Goal: Information Seeking & Learning: Learn about a topic

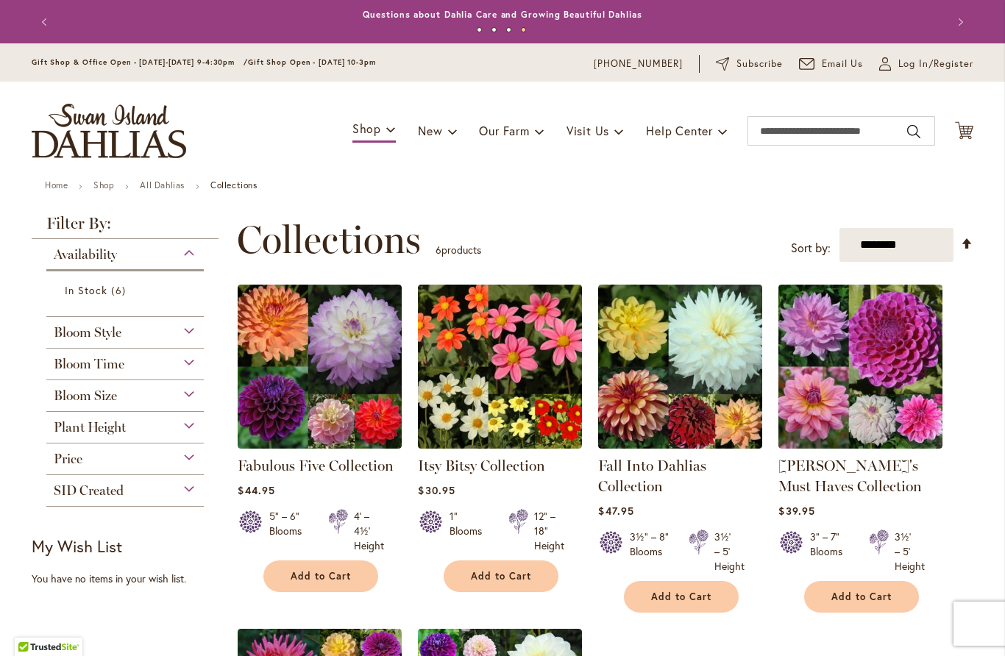
click at [669, 392] on img at bounding box center [680, 367] width 164 height 164
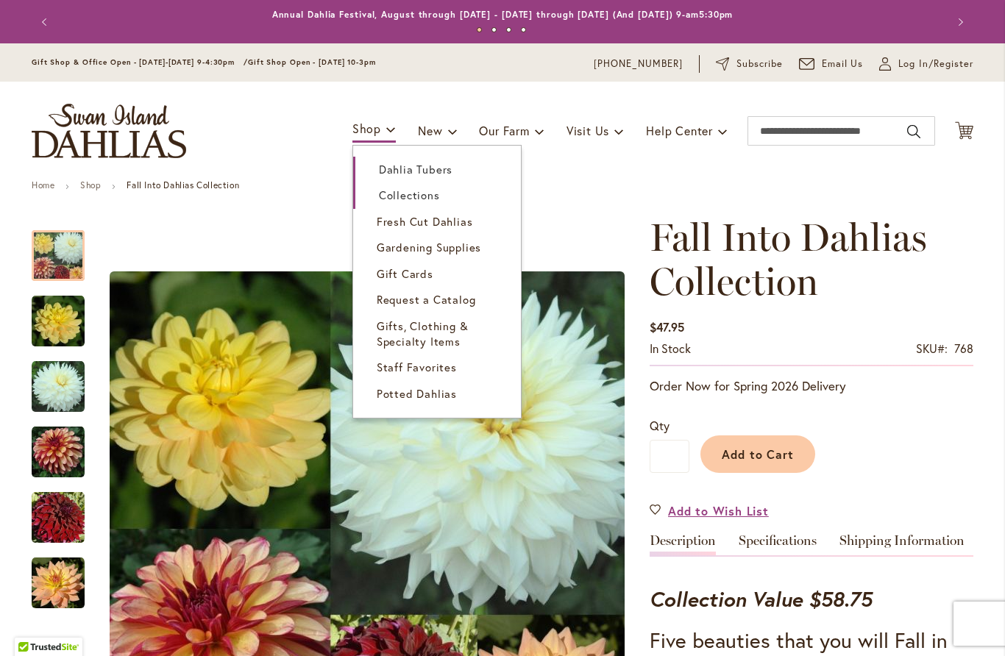
click at [383, 168] on span "Dahlia Tubers" at bounding box center [416, 169] width 74 height 15
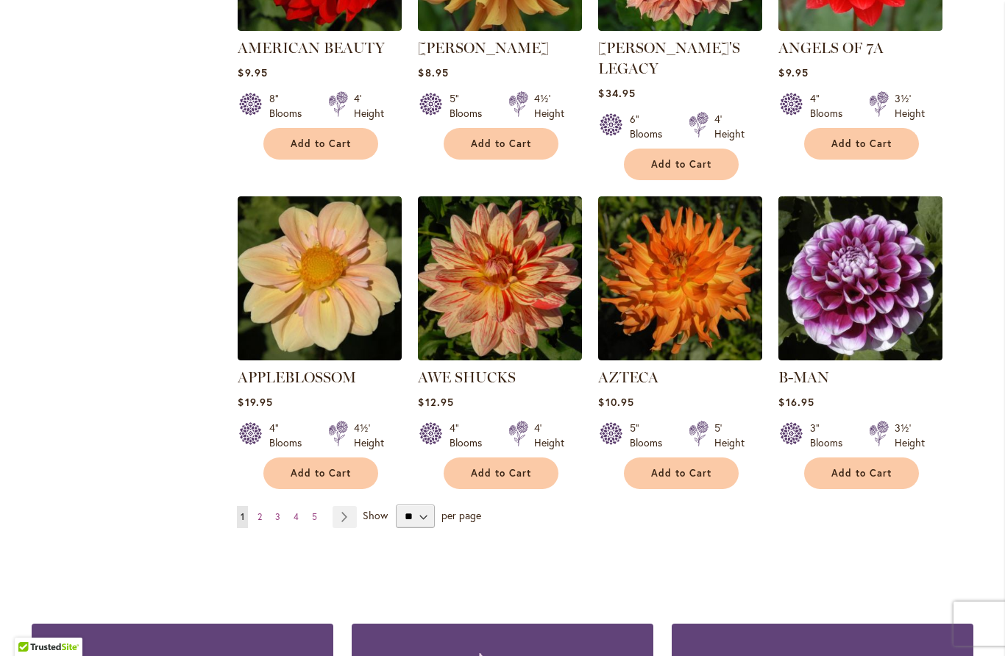
scroll to position [1119, 0]
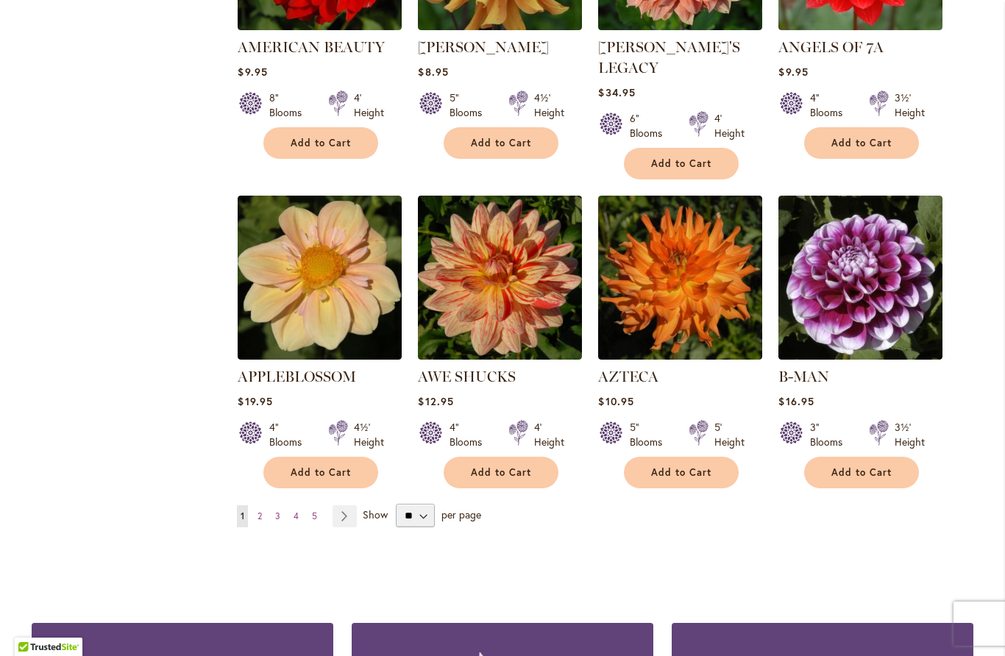
click at [259, 510] on span "2" at bounding box center [259, 515] width 4 height 11
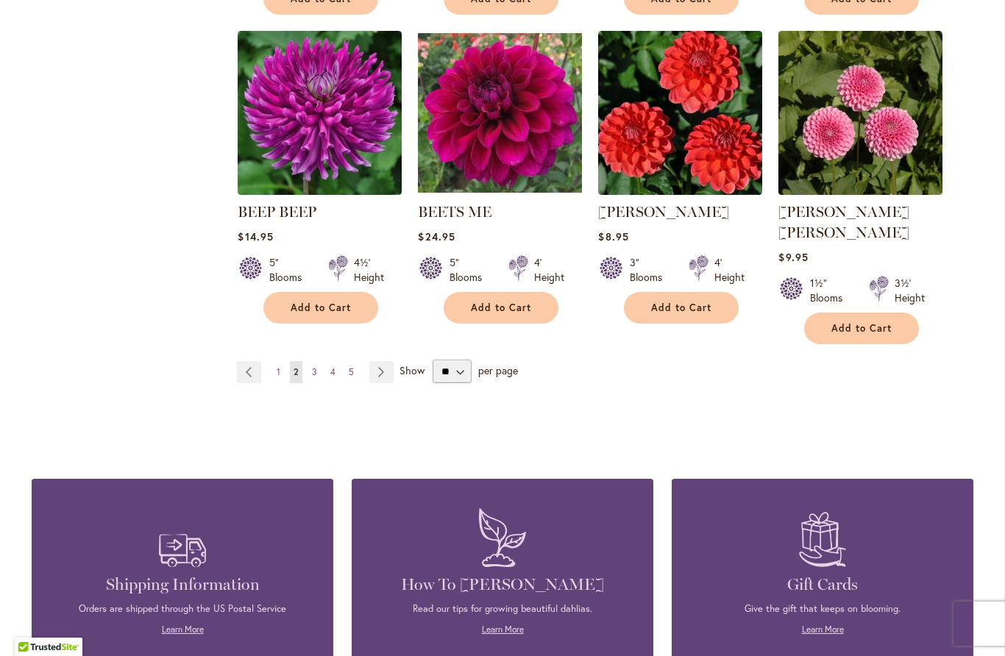
scroll to position [1264, 0]
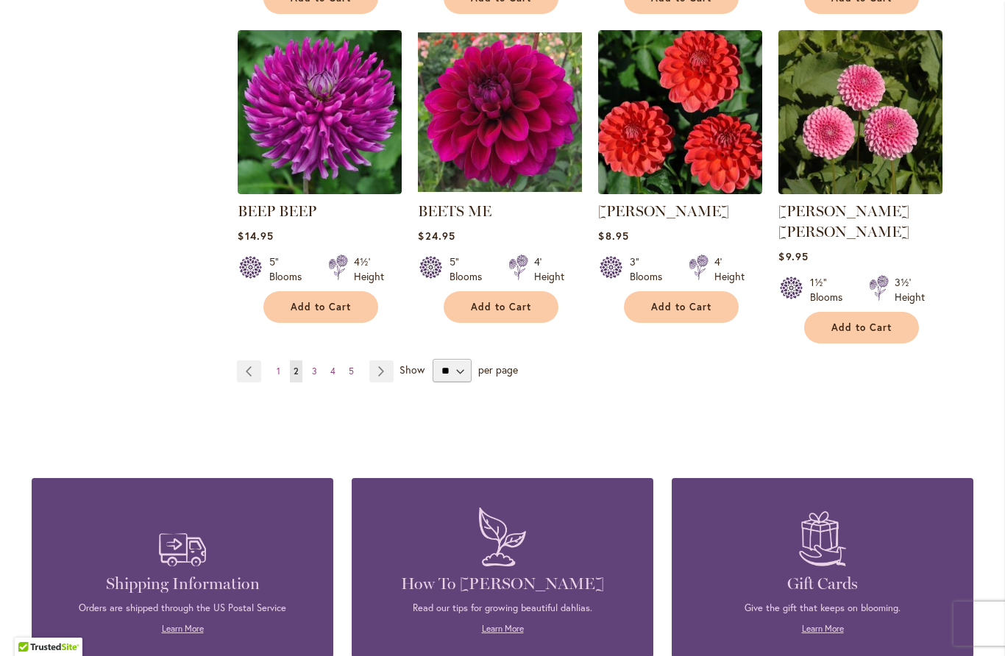
click at [312, 360] on link "Page 3" at bounding box center [314, 371] width 13 height 22
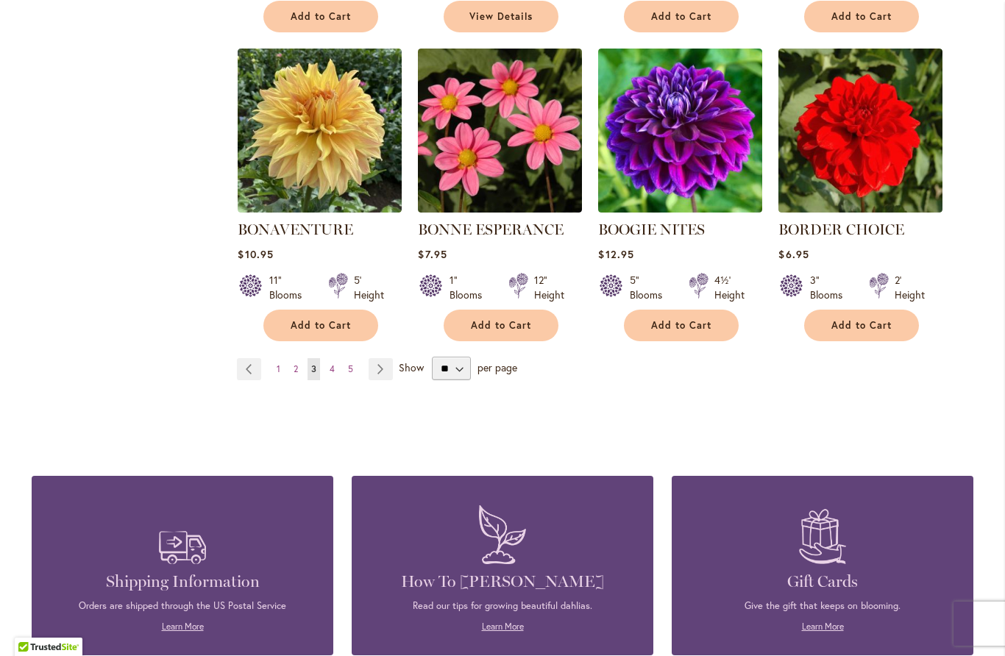
scroll to position [1251, 0]
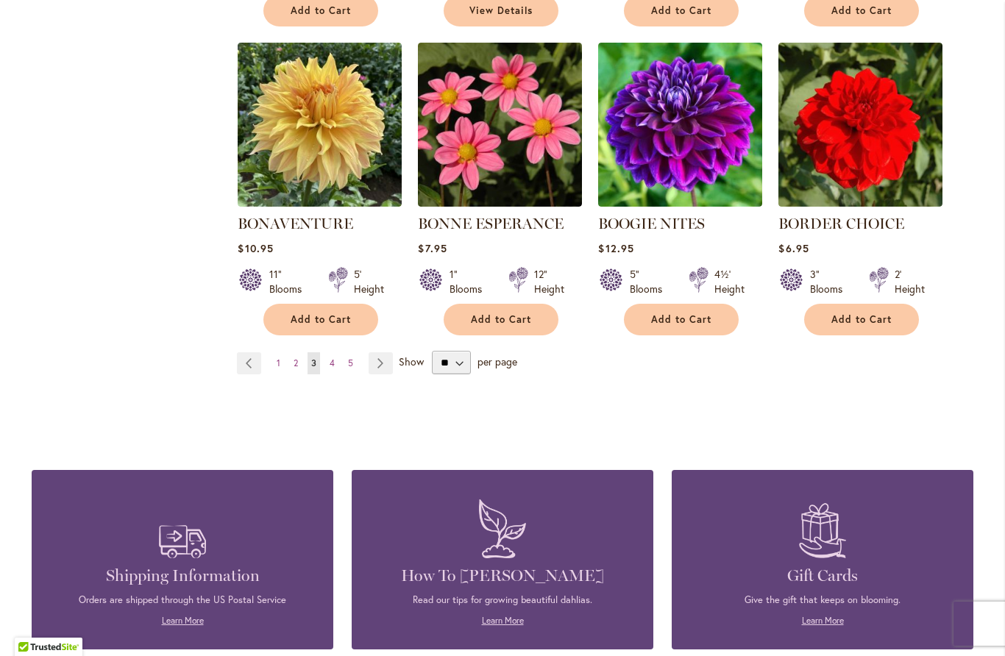
click at [330, 357] on span "4" at bounding box center [332, 362] width 5 height 11
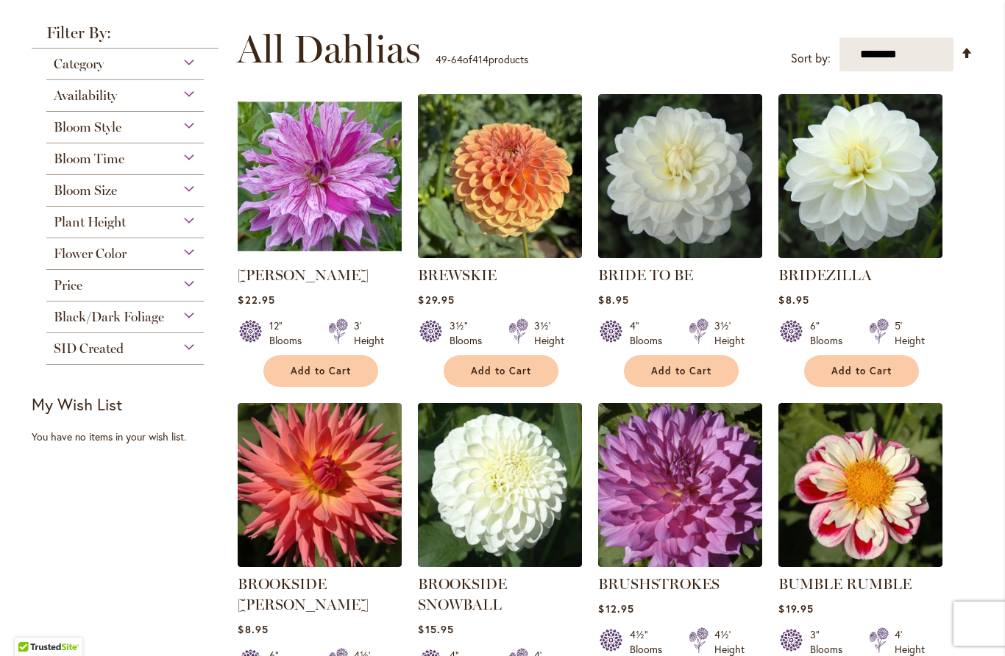
scroll to position [271, 0]
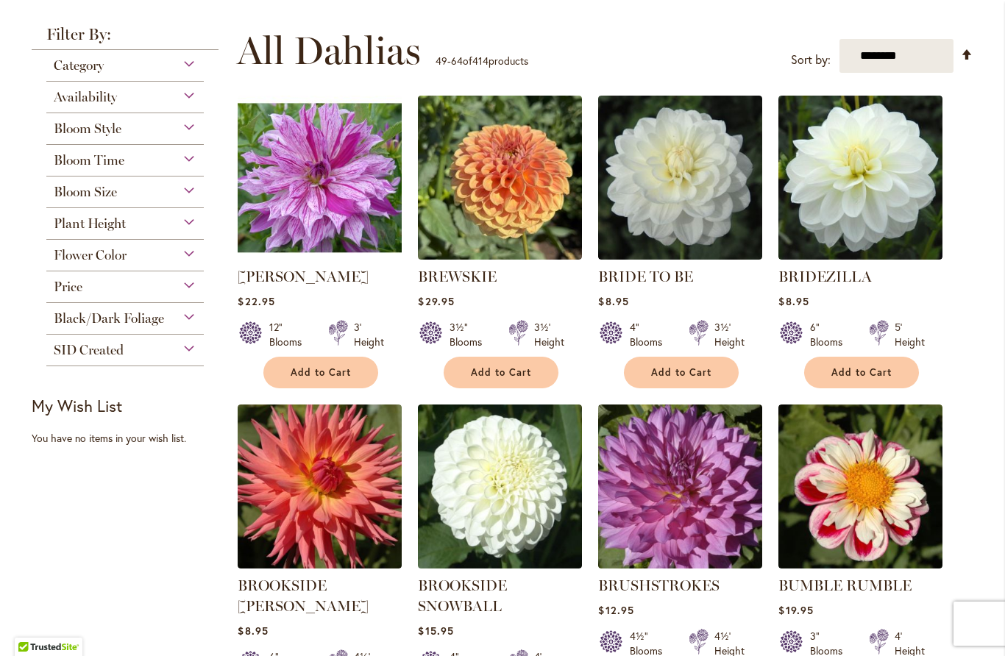
click at [334, 197] on img at bounding box center [320, 178] width 164 height 164
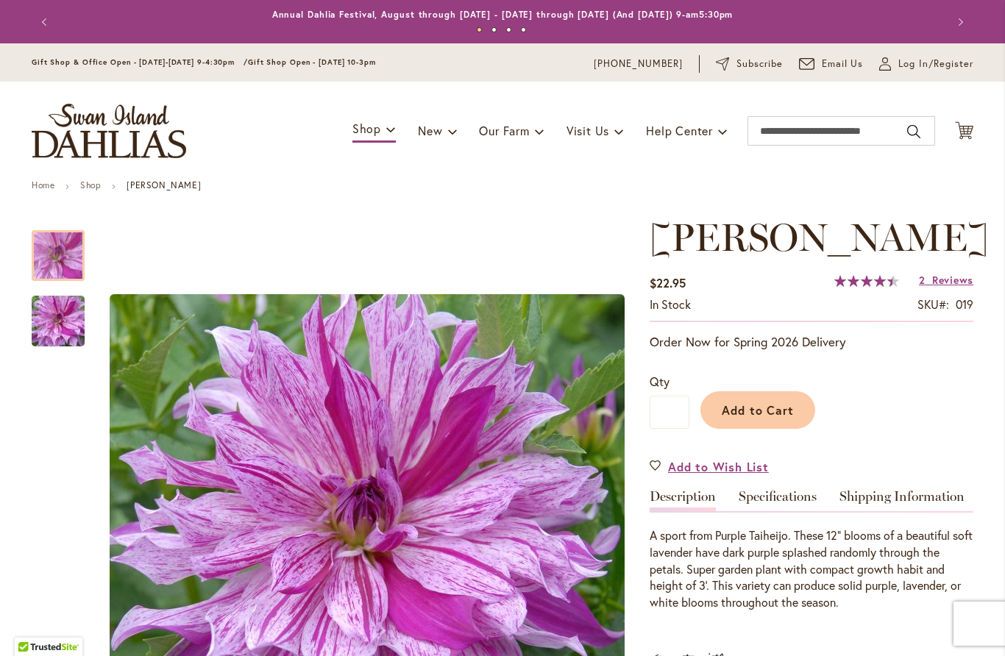
click at [52, 323] on img "Brandon Michael" at bounding box center [58, 321] width 106 height 71
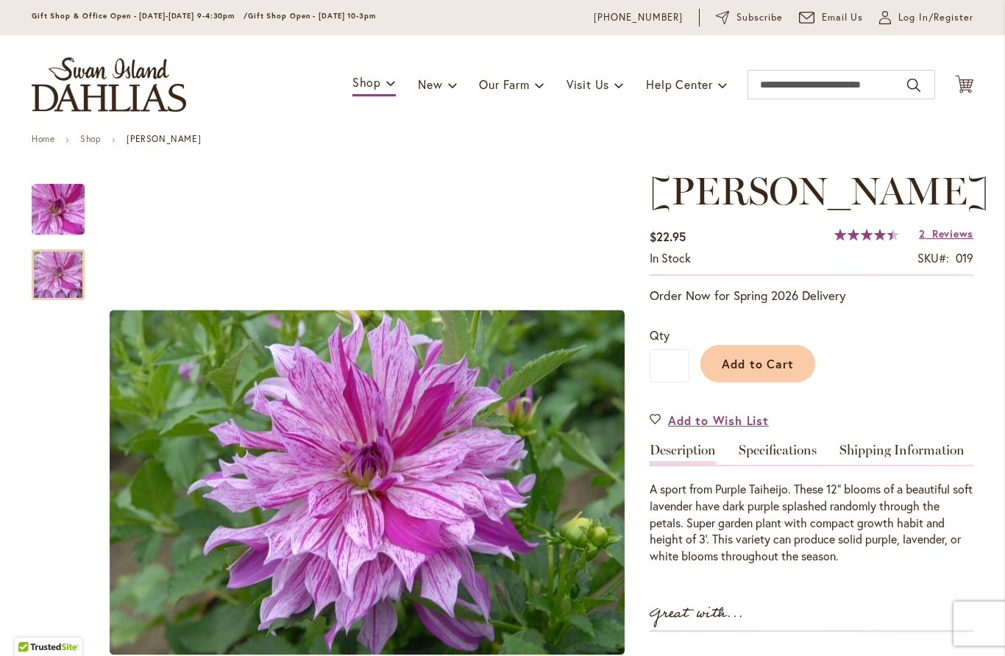
scroll to position [39, 0]
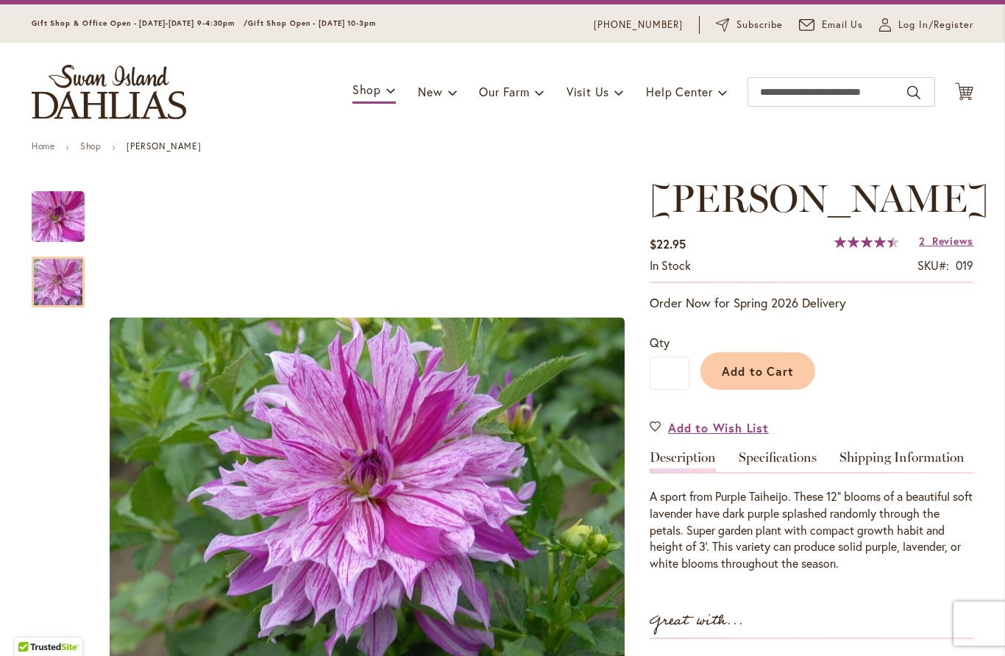
click at [705, 221] on span "[PERSON_NAME]" at bounding box center [819, 198] width 339 height 46
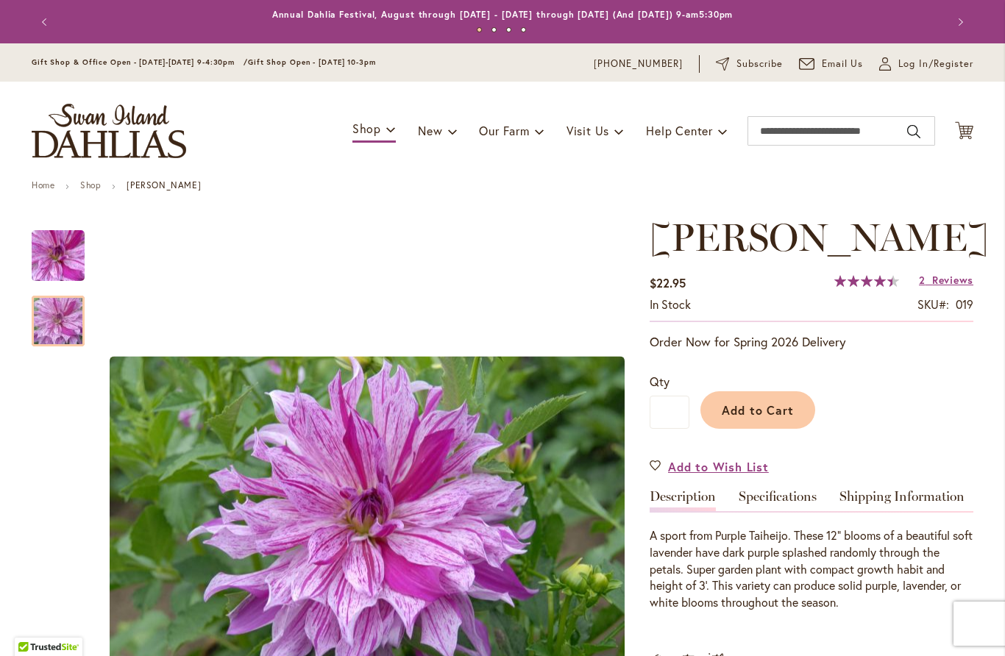
scroll to position [0, 0]
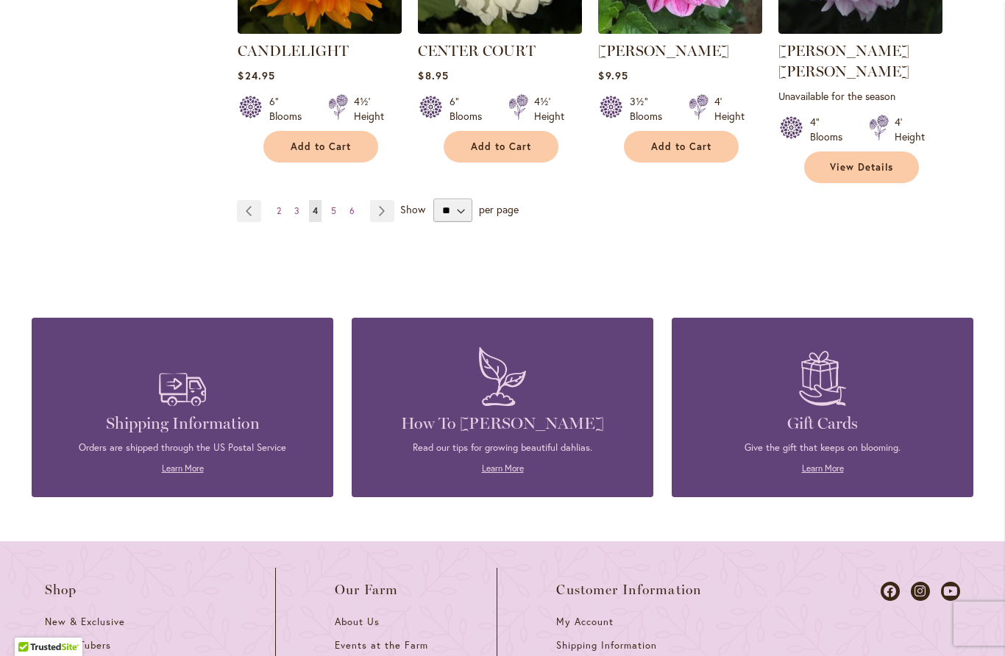
scroll to position [1447, 0]
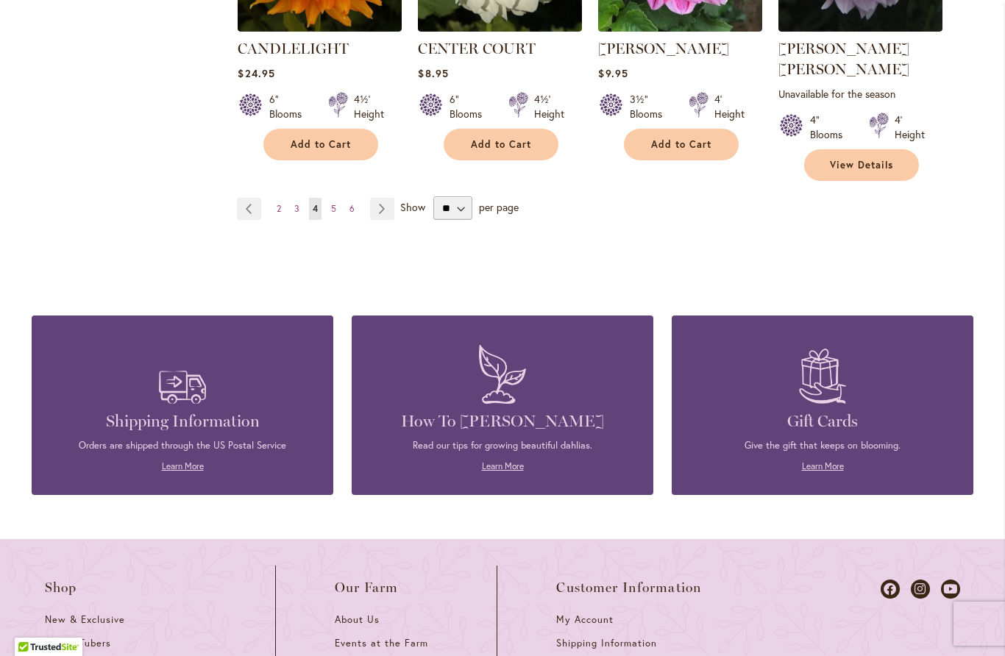
click at [338, 198] on link "Page 5" at bounding box center [333, 209] width 13 height 22
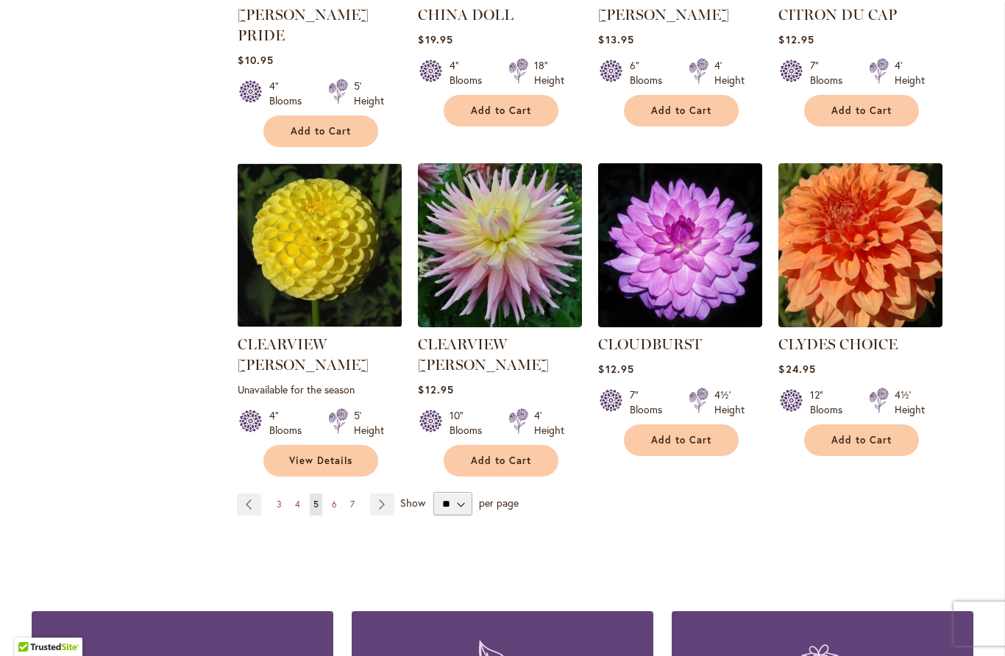
scroll to position [1173, 0]
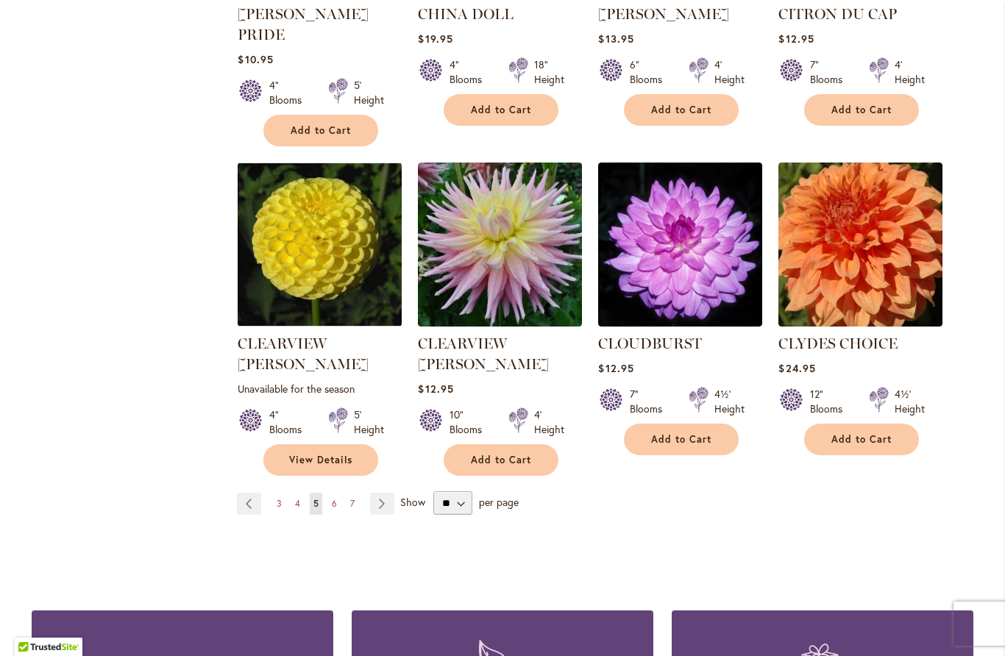
click at [332, 498] on span "6" at bounding box center [334, 503] width 5 height 11
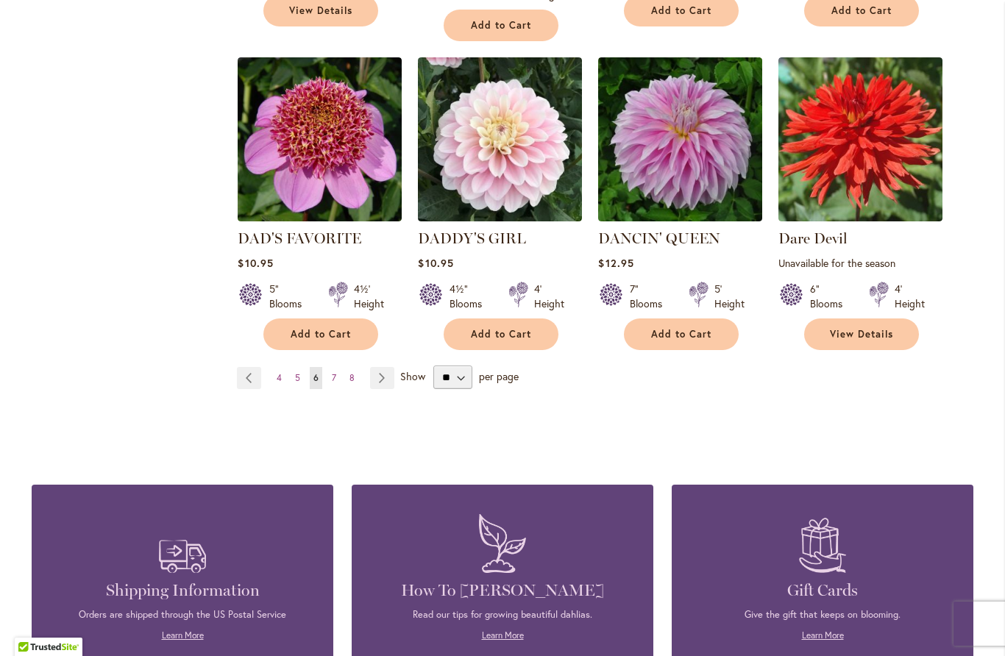
scroll to position [1273, 0]
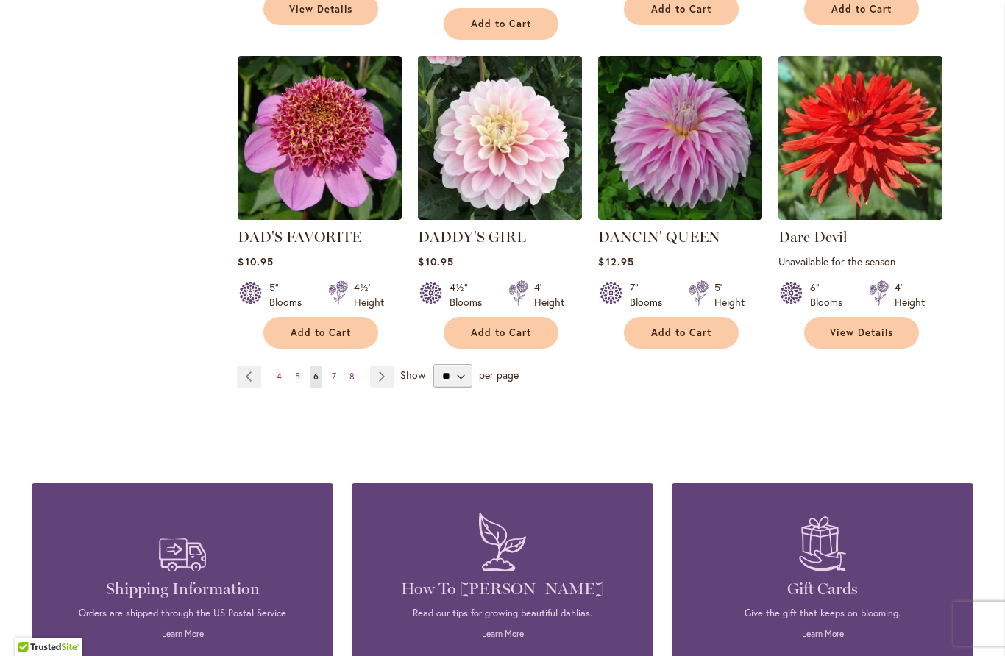
click at [332, 372] on span "7" at bounding box center [334, 376] width 4 height 11
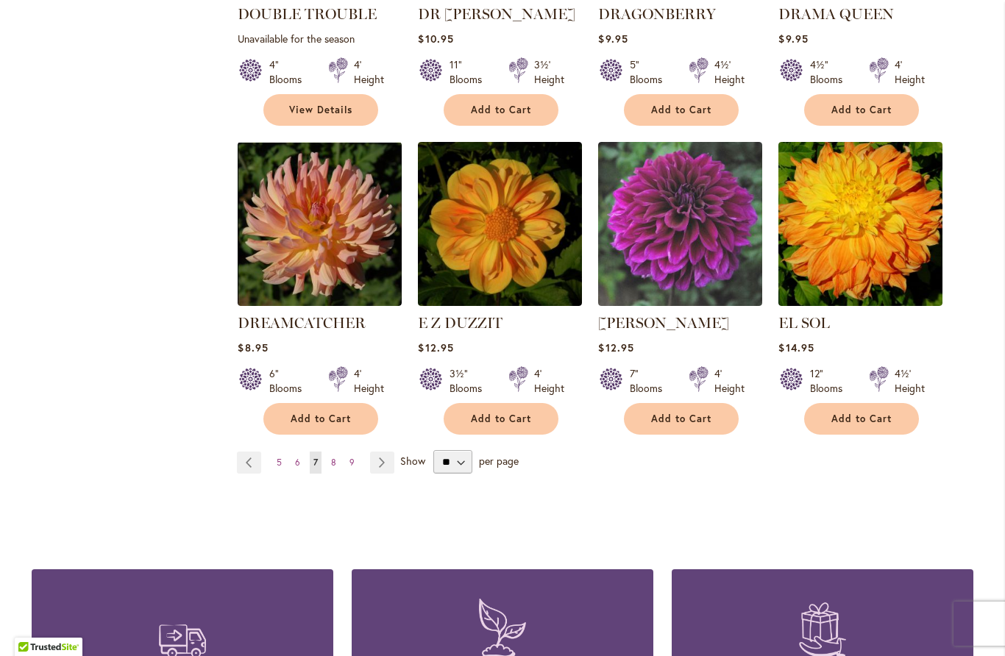
scroll to position [1195, 0]
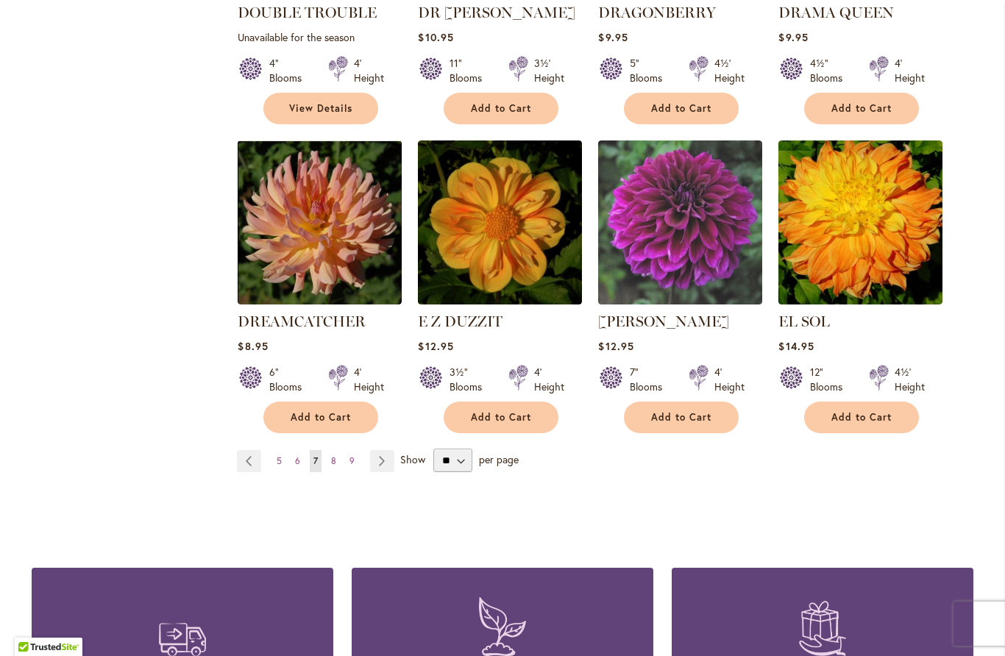
click at [339, 450] on link "Page 8" at bounding box center [333, 461] width 13 height 22
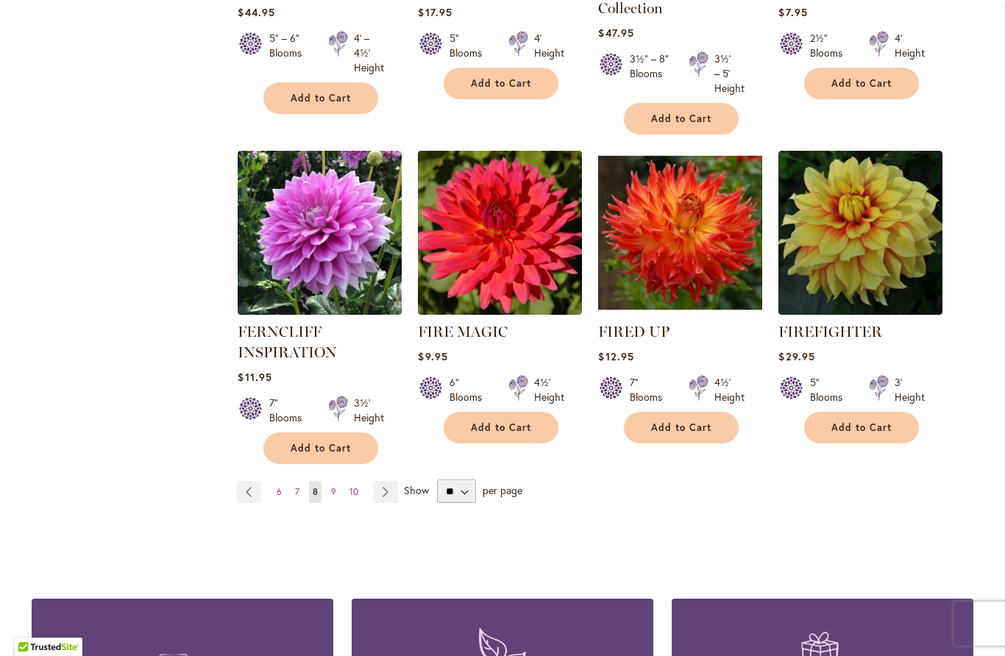
scroll to position [1200, 0]
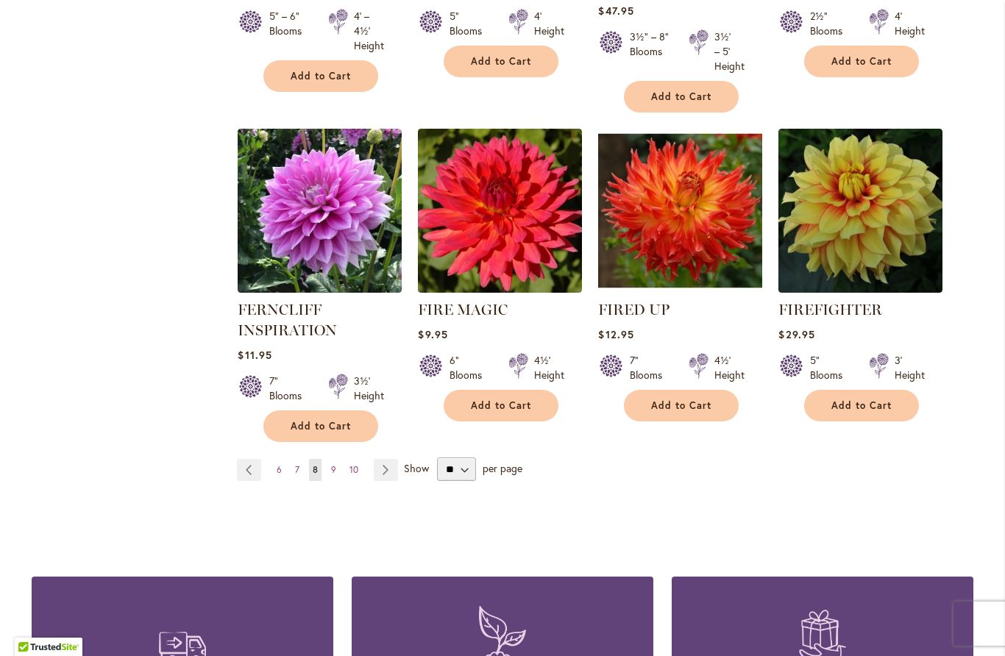
click at [337, 460] on link "Page 9" at bounding box center [333, 470] width 13 height 22
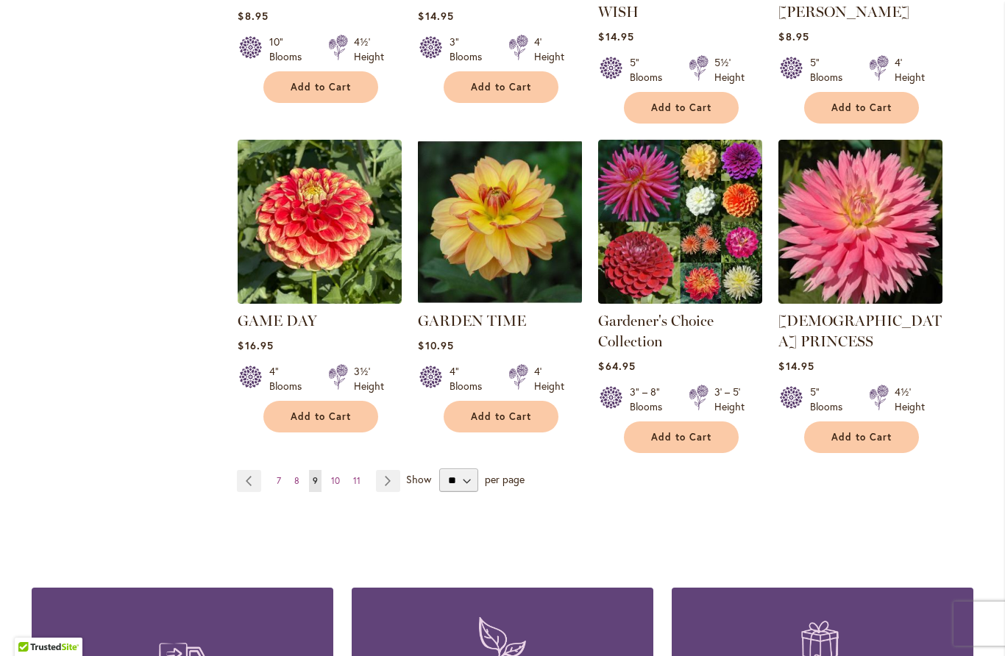
scroll to position [1235, 0]
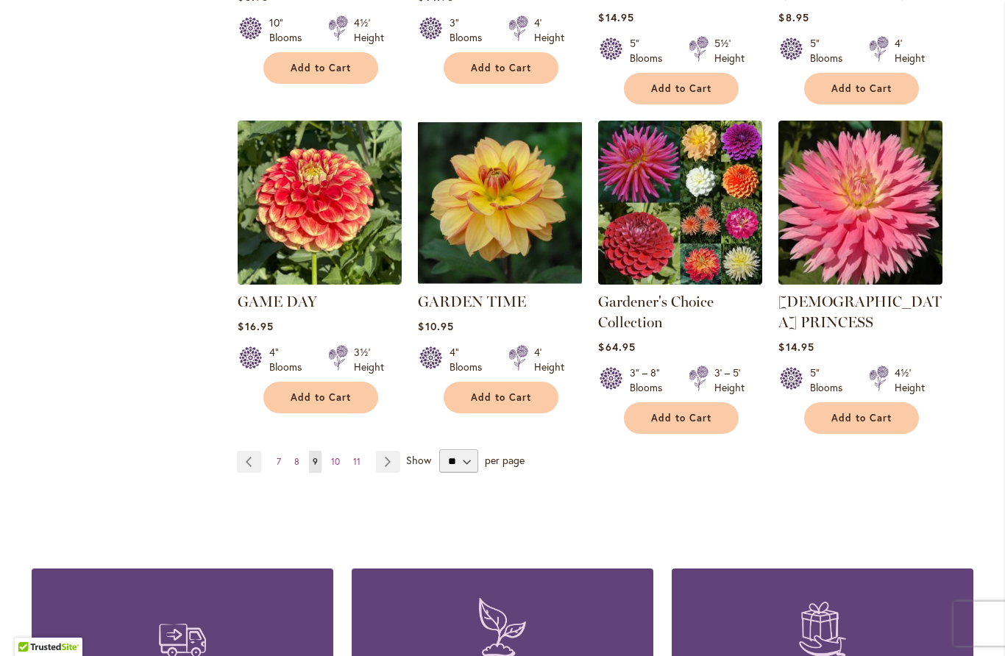
click at [343, 451] on link "Page 10" at bounding box center [335, 462] width 16 height 22
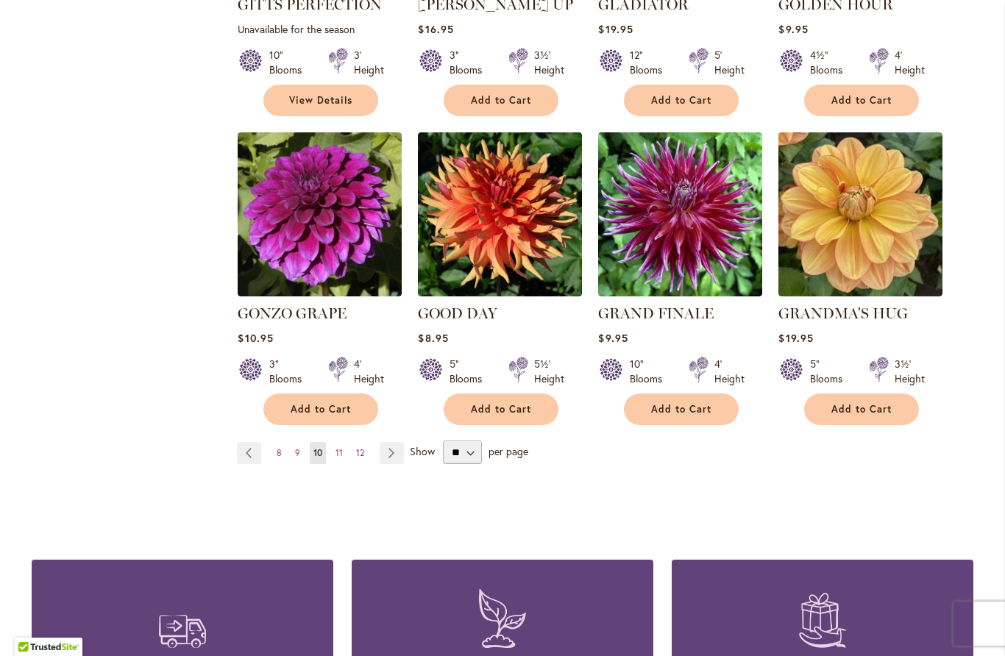
scroll to position [1184, 0]
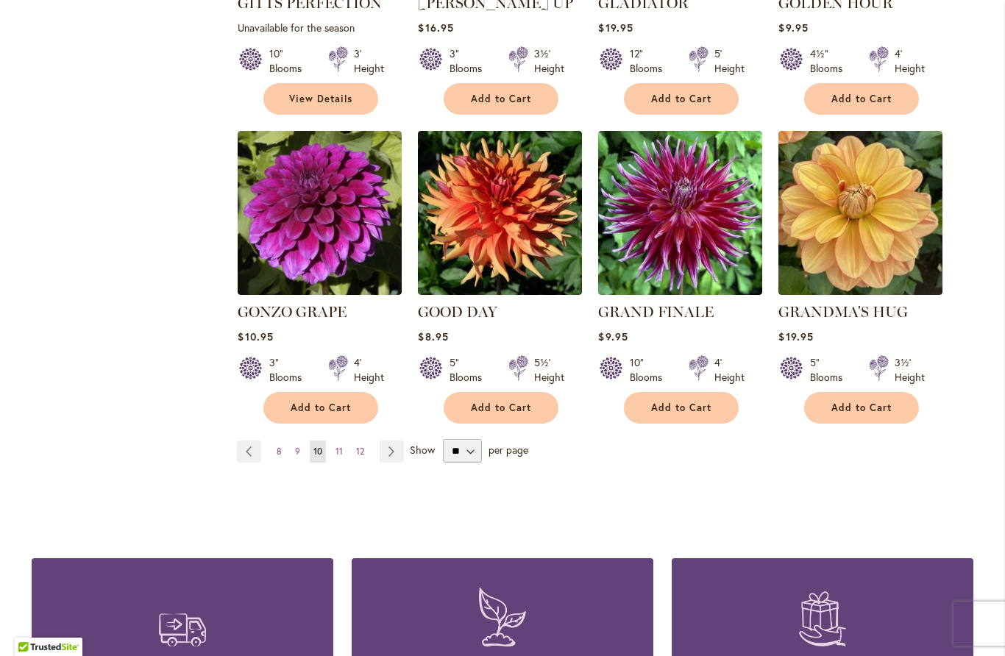
click at [338, 446] on span "11" at bounding box center [338, 451] width 7 height 11
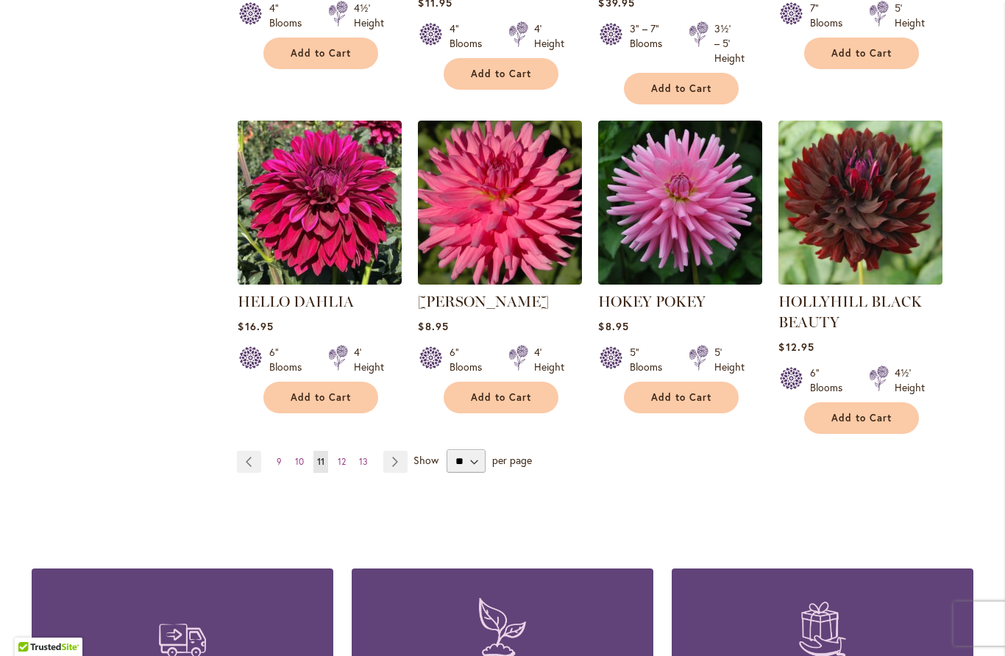
scroll to position [1231, 0]
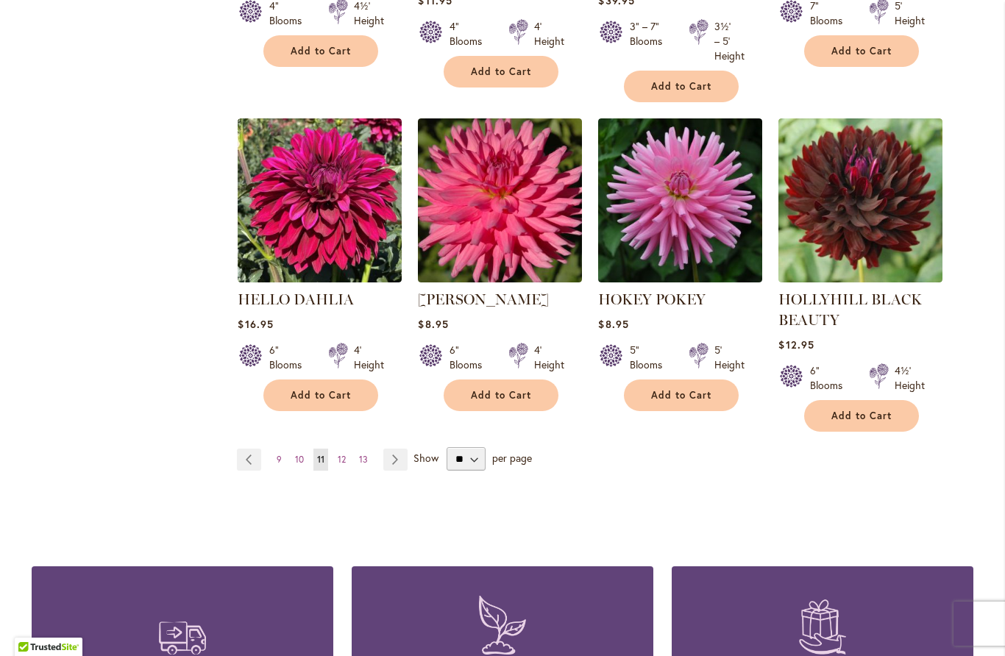
click at [338, 458] on span "12" at bounding box center [342, 459] width 8 height 11
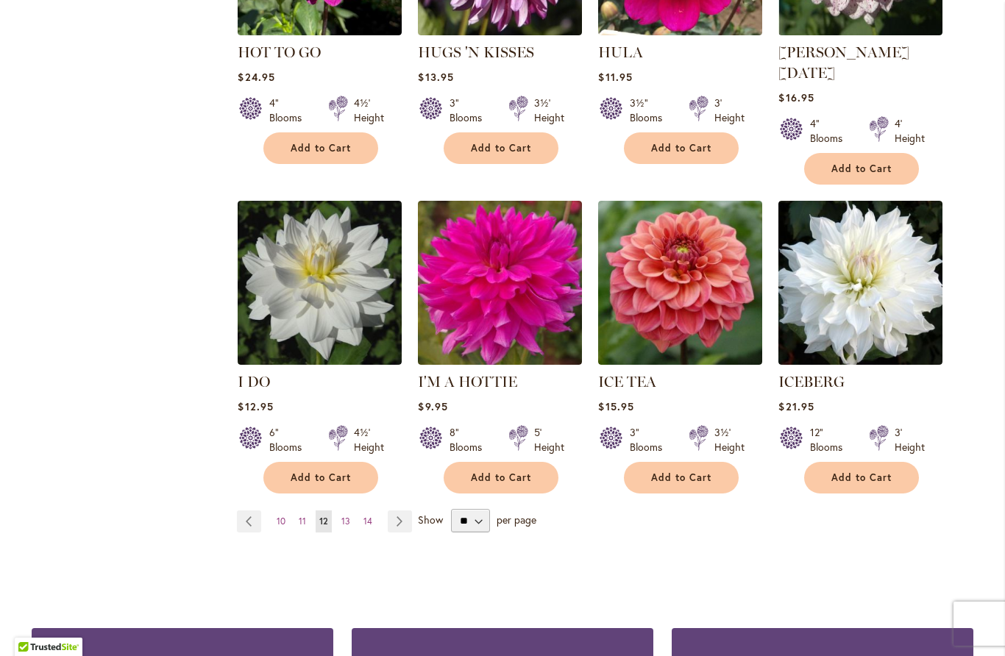
scroll to position [1114, 0]
click at [340, 510] on link "Page 13" at bounding box center [346, 521] width 16 height 22
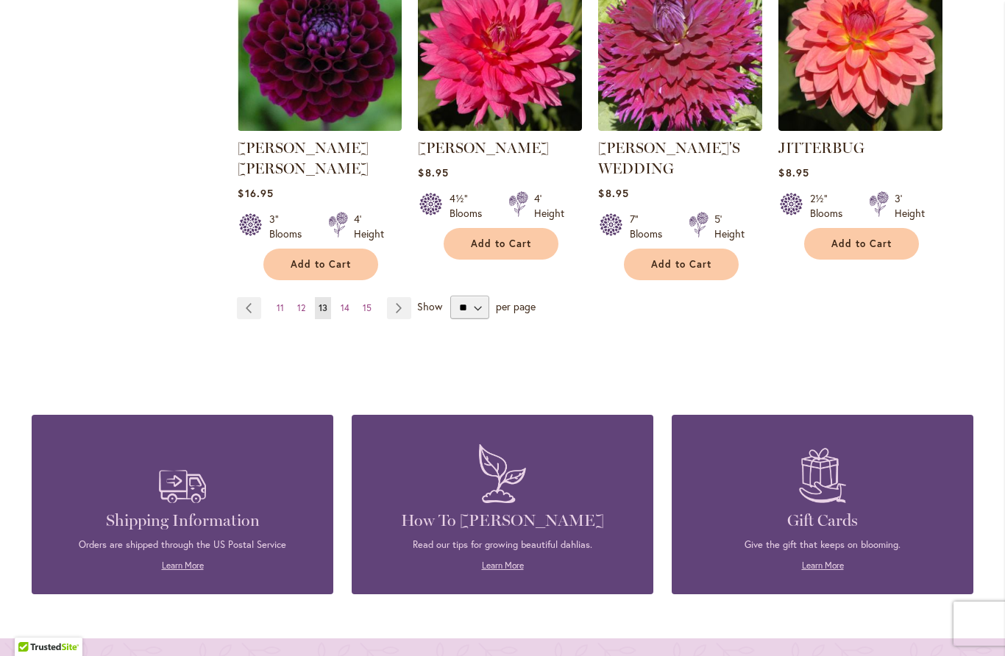
scroll to position [1370, 0]
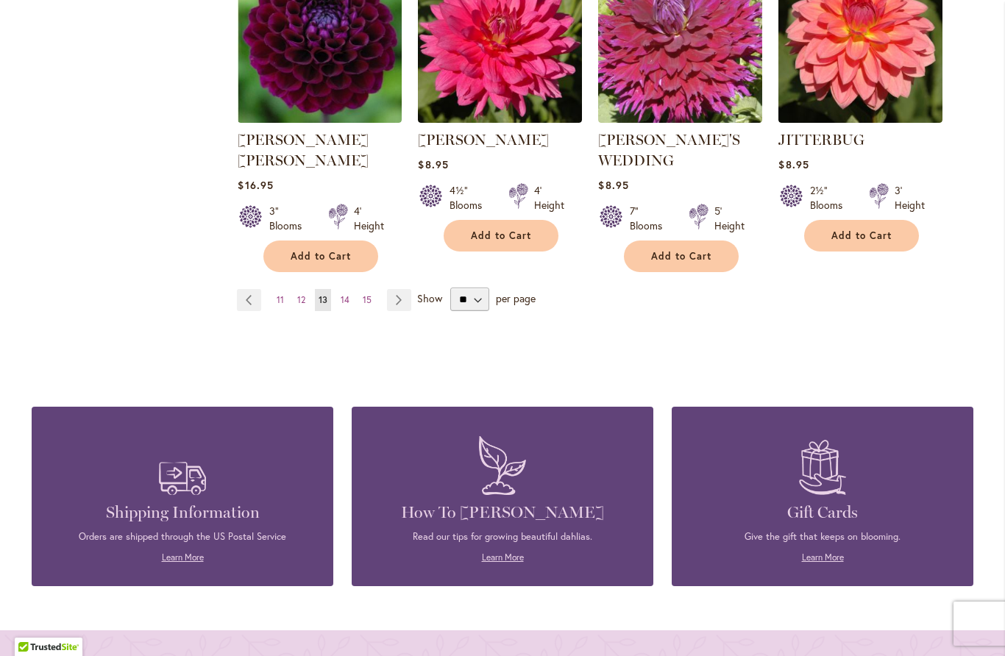
click at [342, 289] on link "Page 14" at bounding box center [345, 300] width 16 height 22
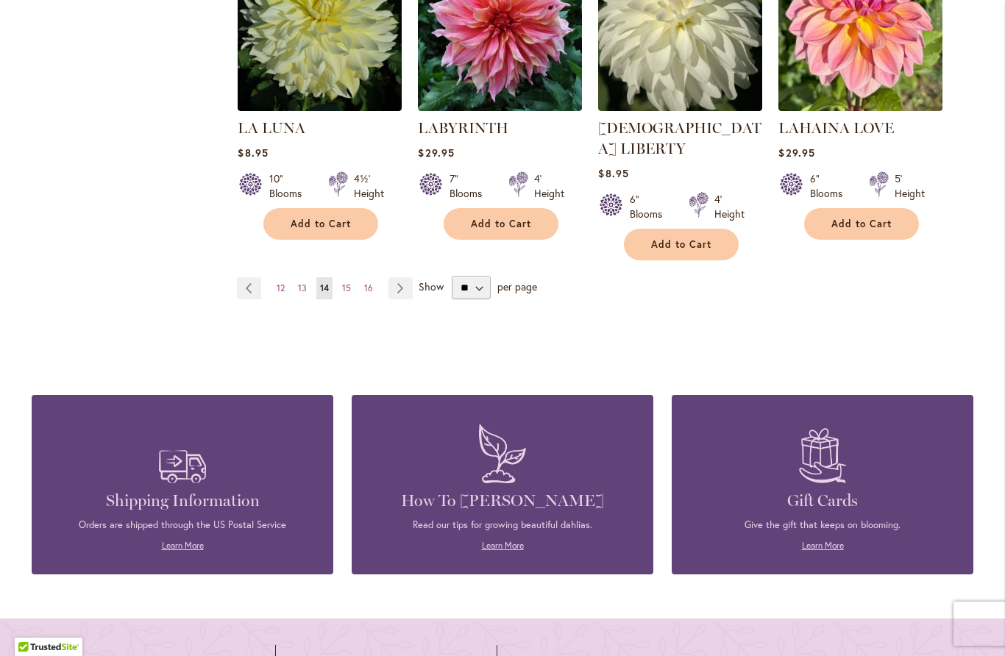
scroll to position [1359, 0]
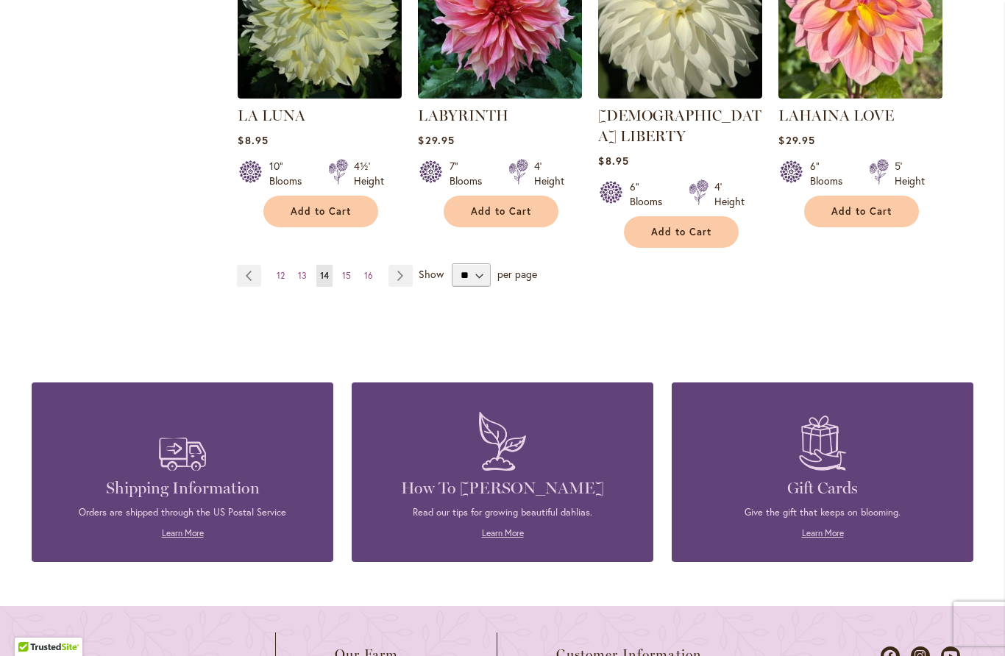
click at [352, 265] on link "Page 15" at bounding box center [346, 276] width 16 height 22
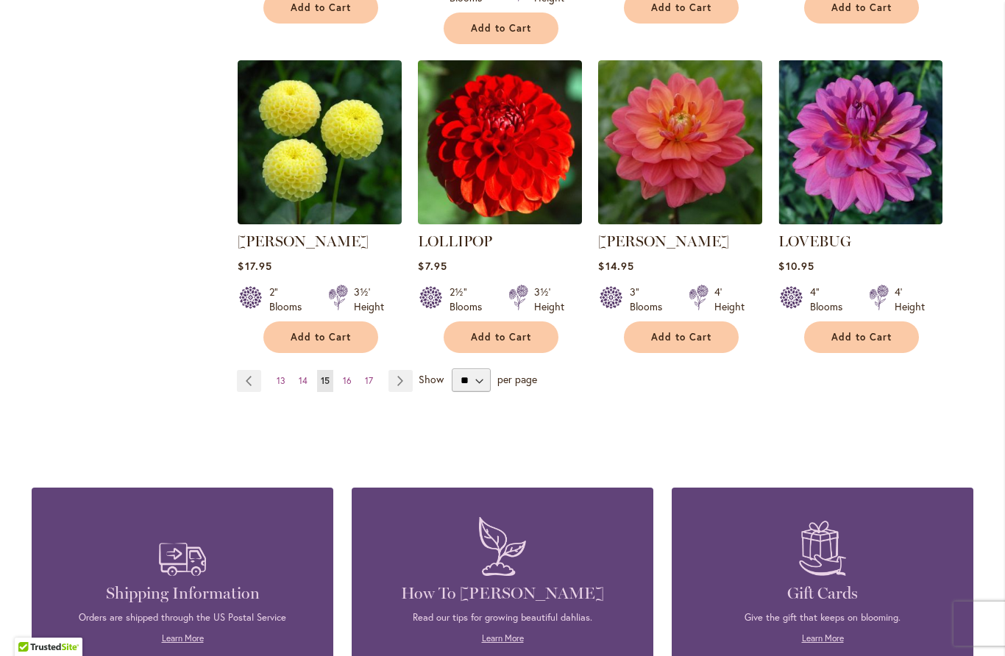
scroll to position [1276, 0]
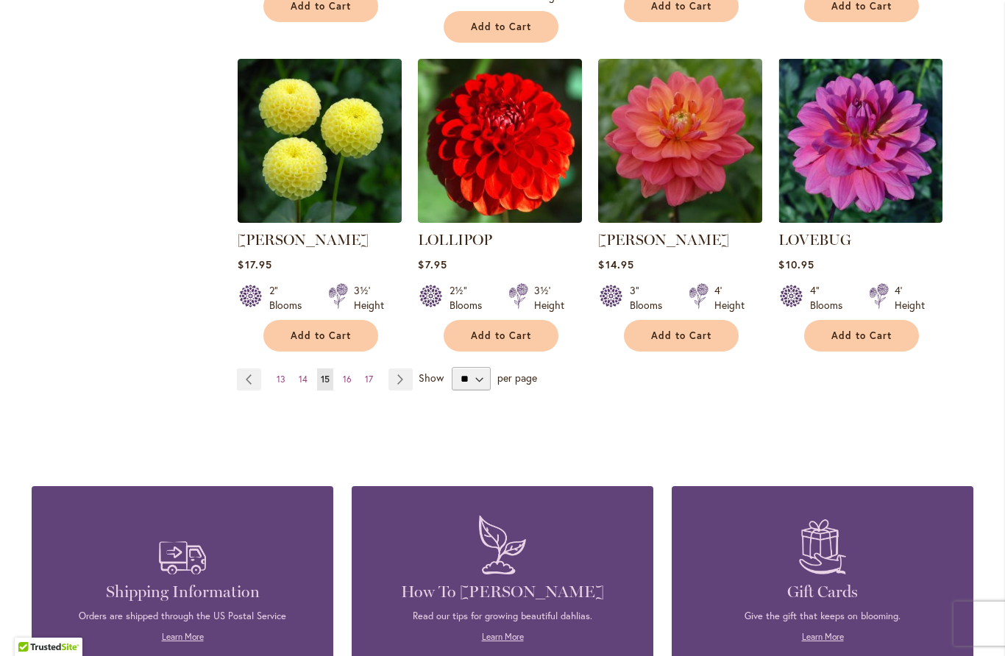
click at [347, 374] on span "16" at bounding box center [347, 379] width 9 height 11
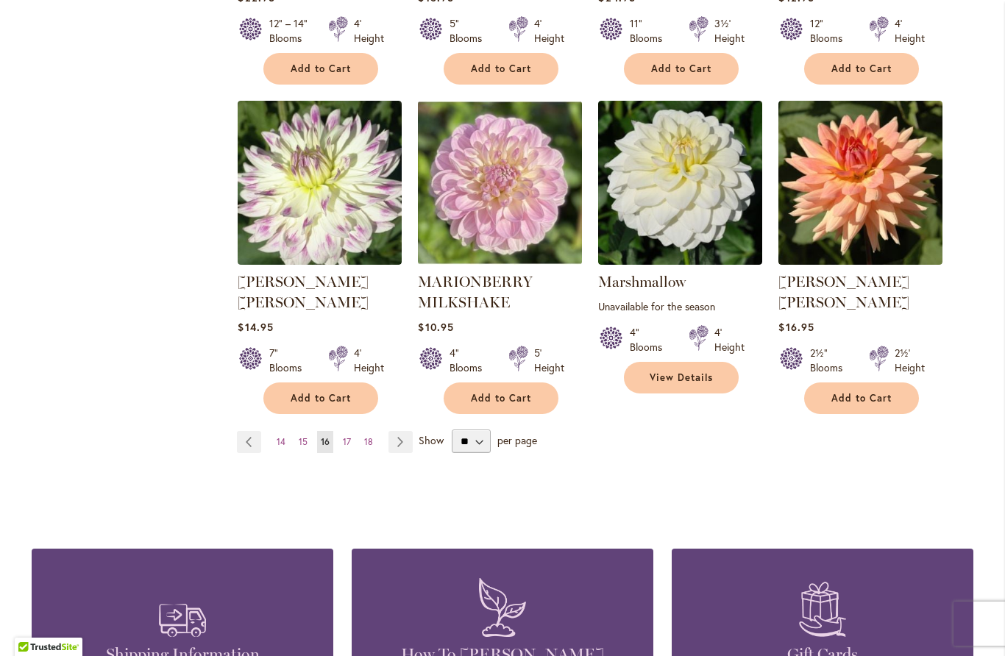
scroll to position [1173, 0]
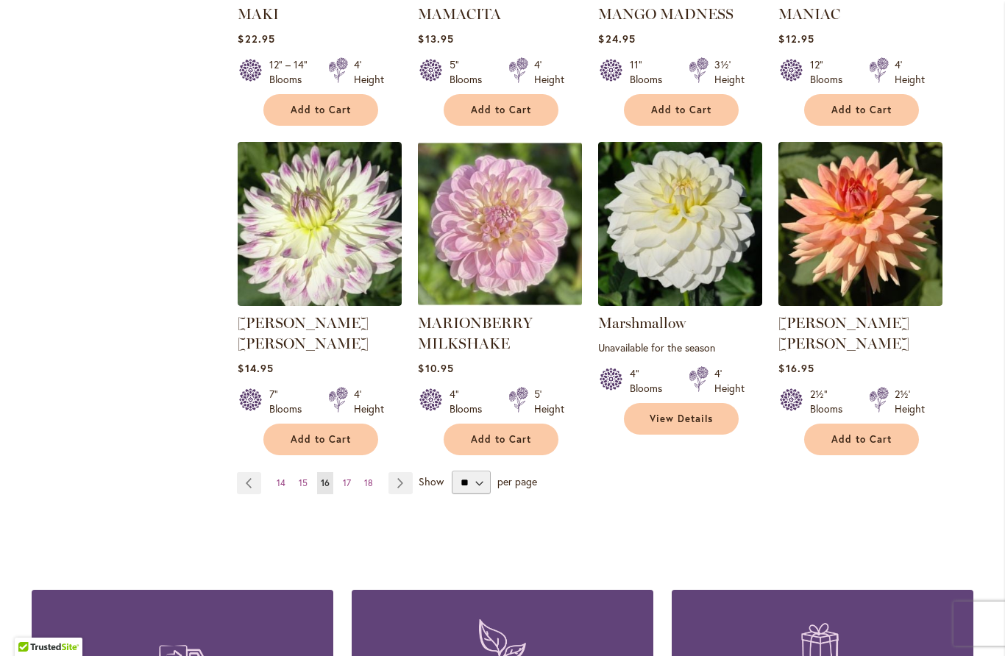
click at [351, 472] on link "Page 17" at bounding box center [346, 483] width 15 height 22
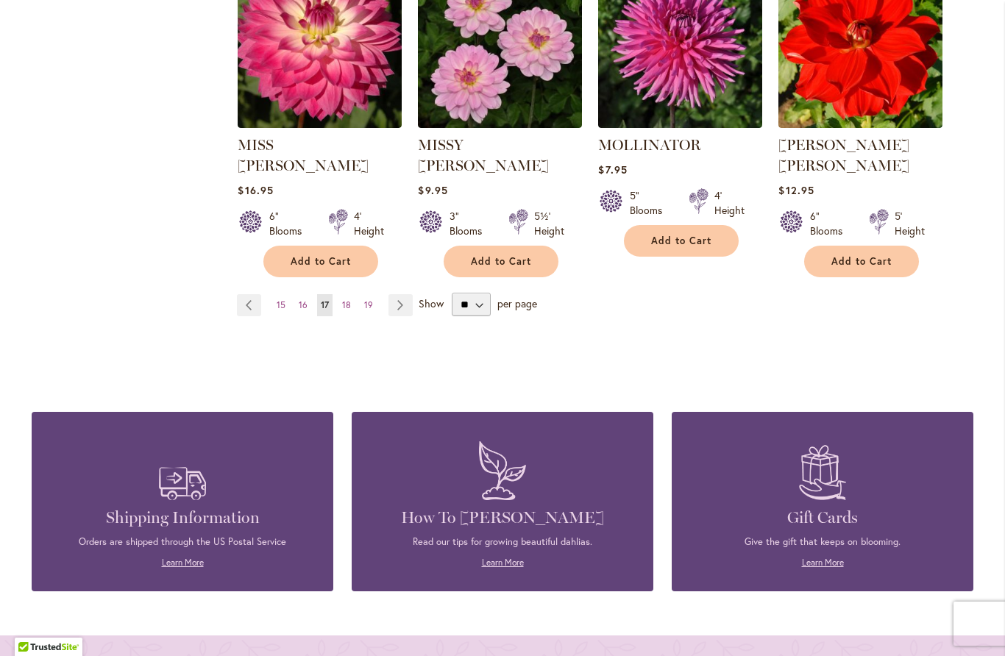
scroll to position [1342, 0]
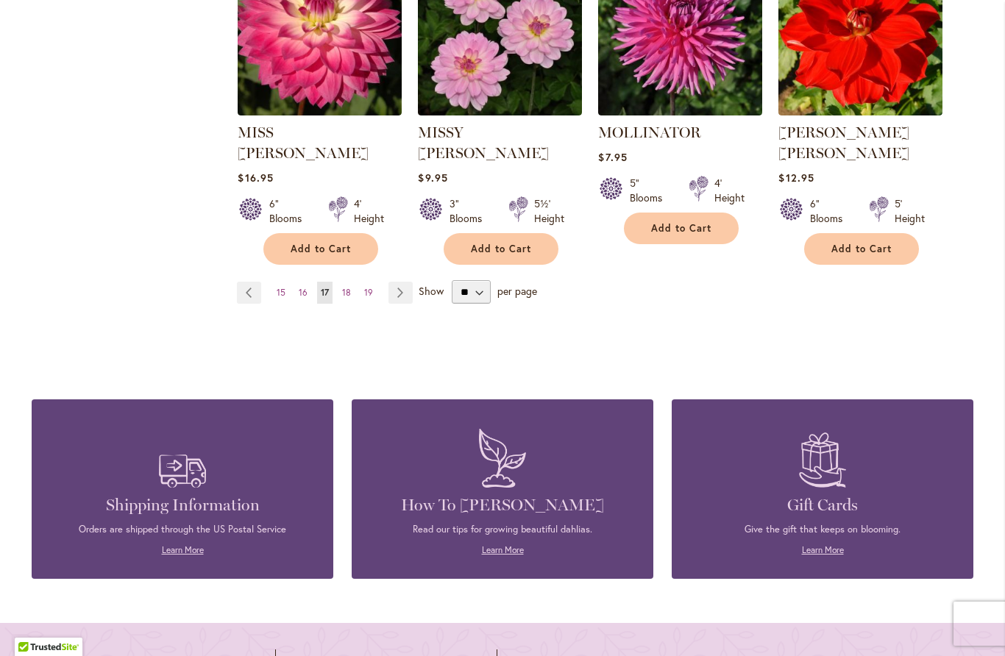
click at [349, 287] on span "18" at bounding box center [346, 292] width 9 height 11
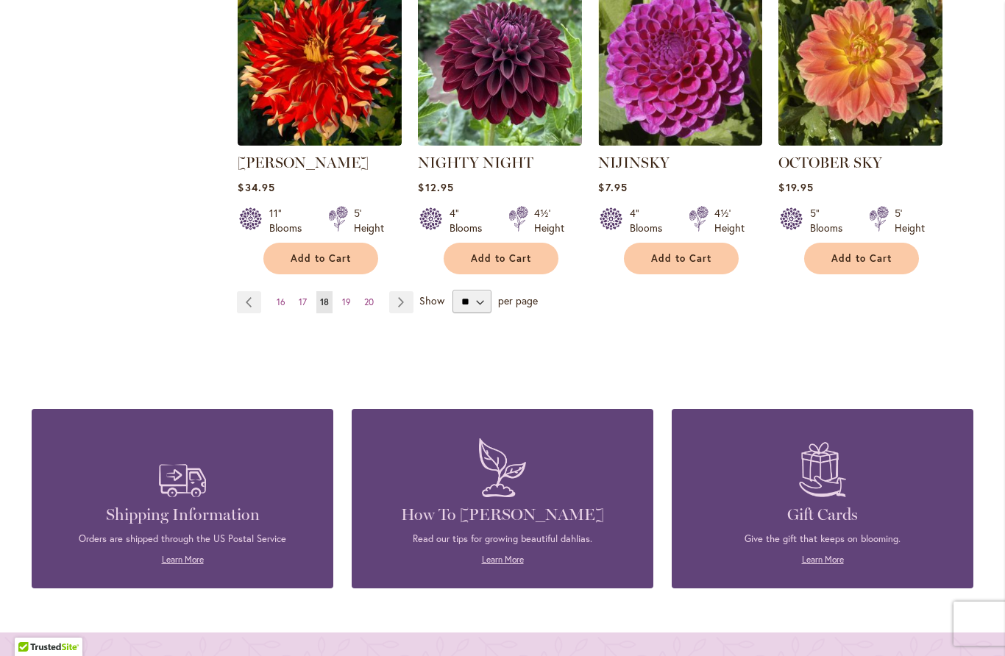
scroll to position [1334, 0]
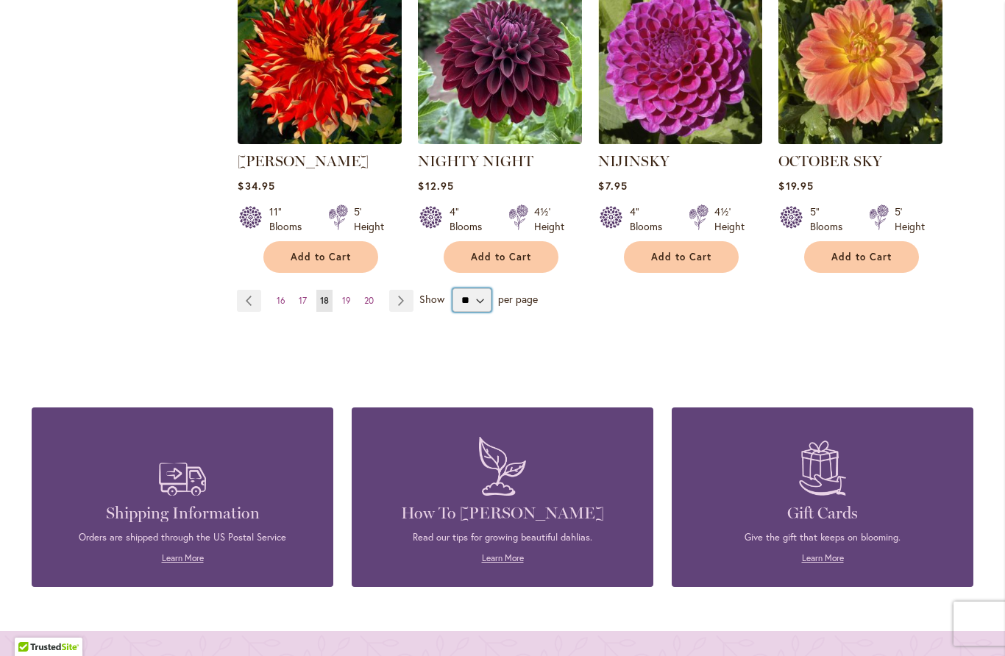
click at [474, 288] on select "** ** ** **" at bounding box center [471, 300] width 39 height 24
select select "**"
click at [347, 295] on span "19" at bounding box center [346, 300] width 9 height 11
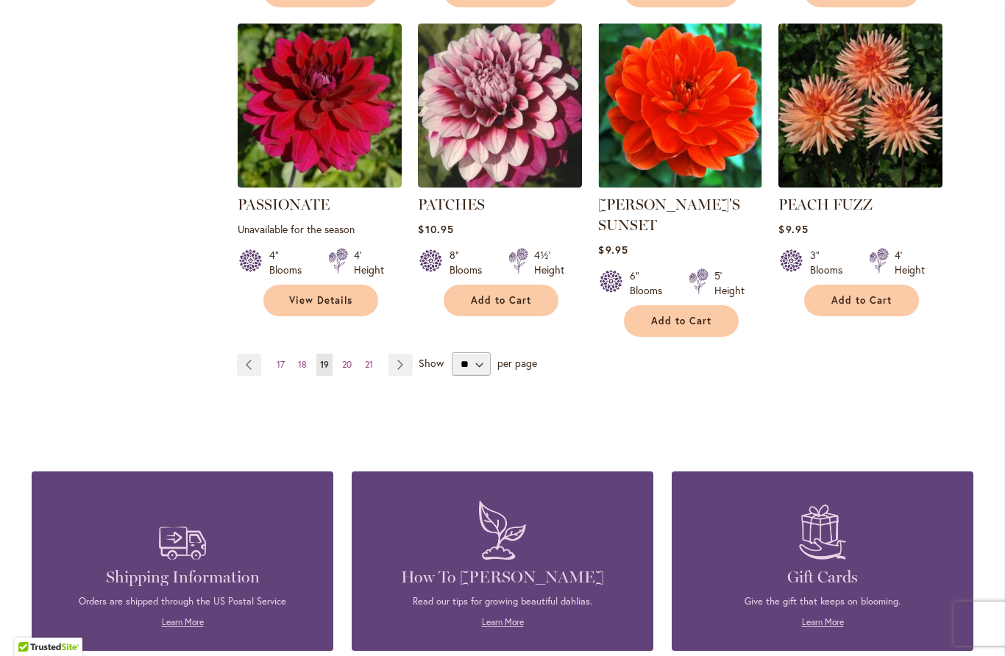
scroll to position [1291, 0]
click at [352, 359] on span "20" at bounding box center [347, 364] width 10 height 11
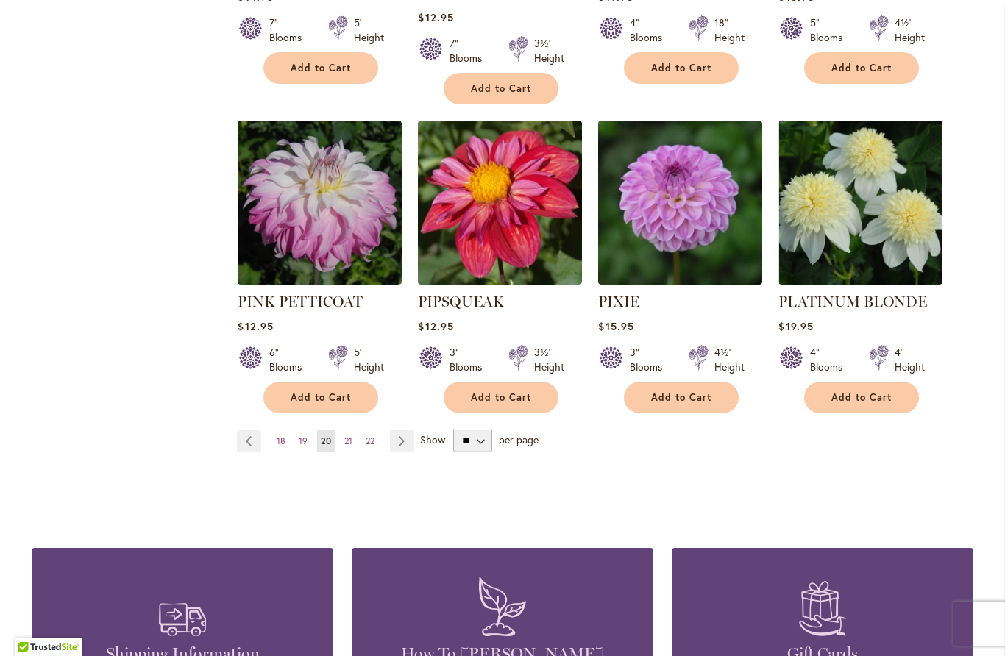
scroll to position [1237, 0]
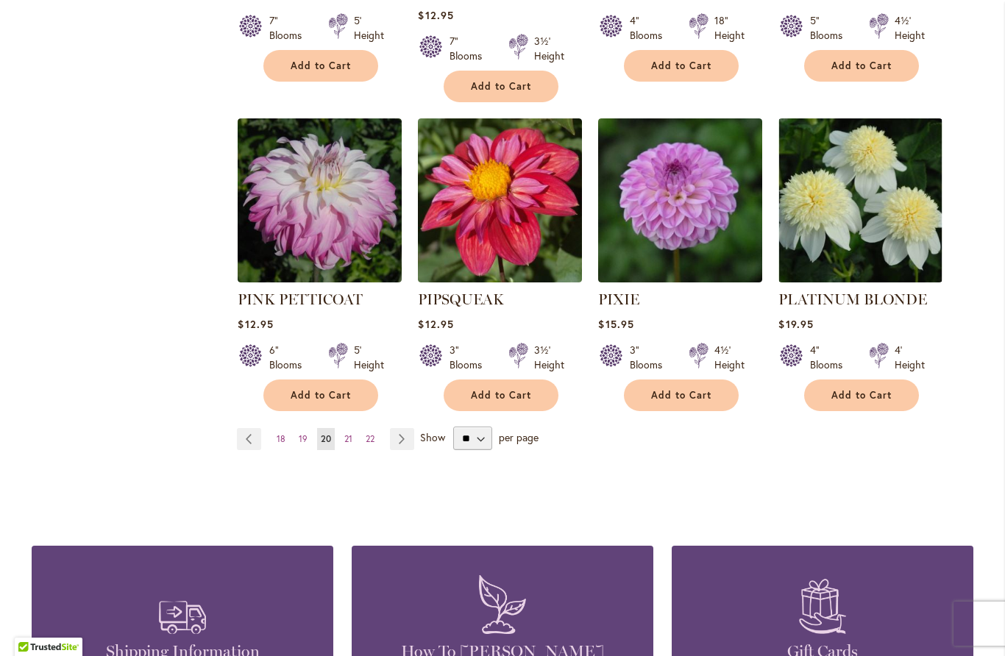
click at [346, 433] on span "21" at bounding box center [348, 438] width 8 height 11
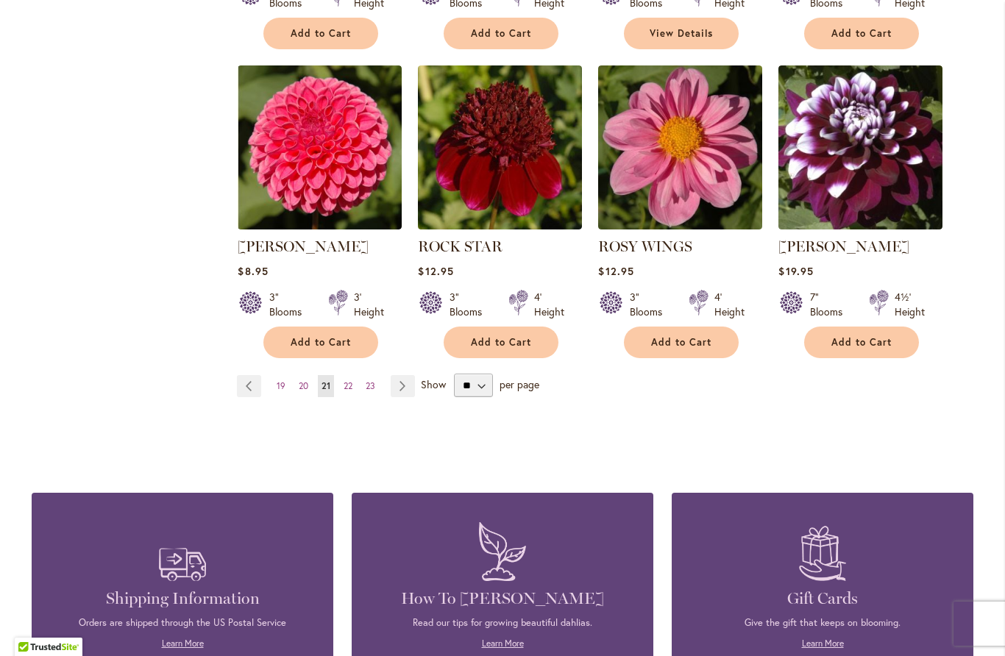
scroll to position [1252, 0]
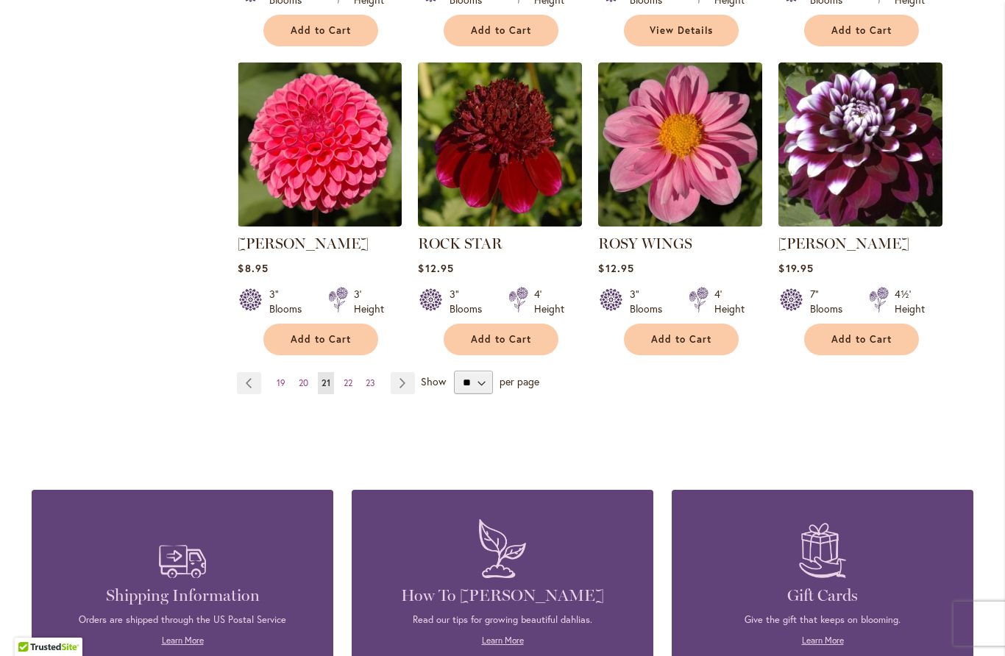
click at [342, 388] on link "Page 22" at bounding box center [348, 383] width 16 height 22
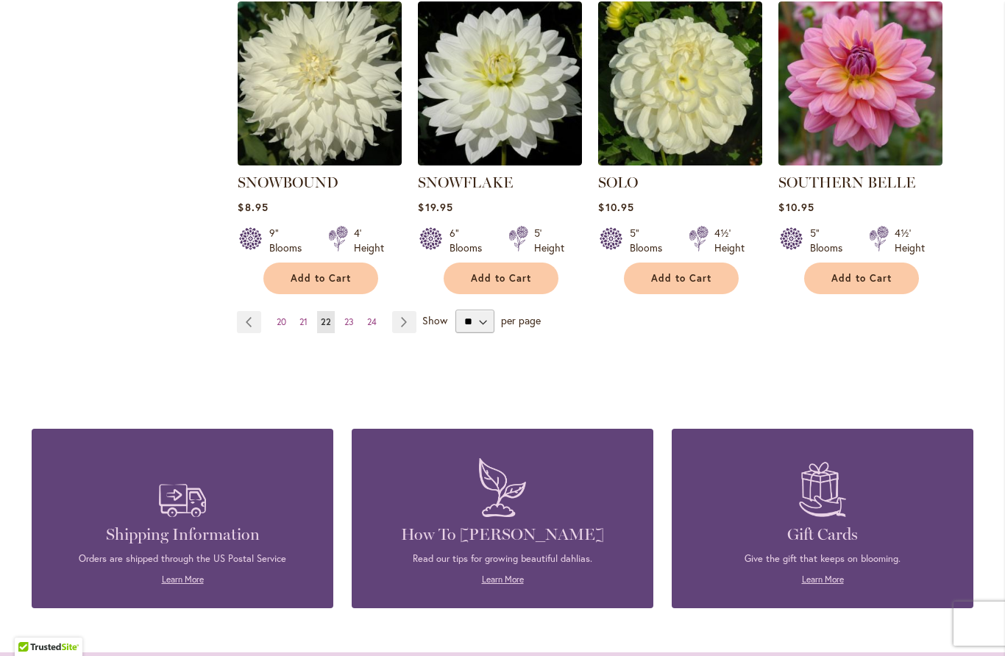
scroll to position [1314, 0]
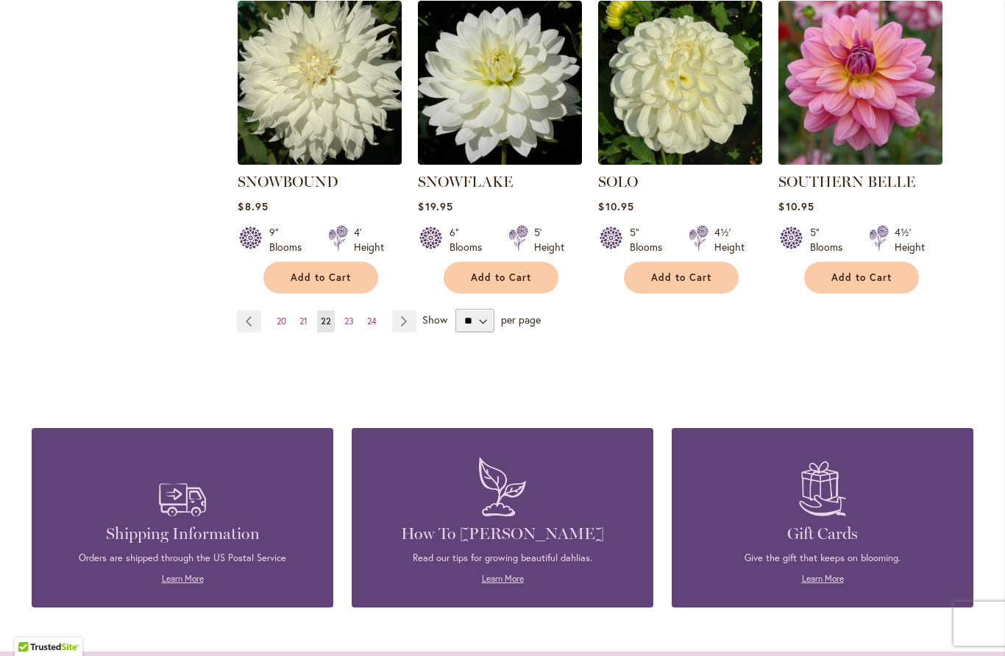
click at [349, 316] on span "23" at bounding box center [349, 321] width 10 height 11
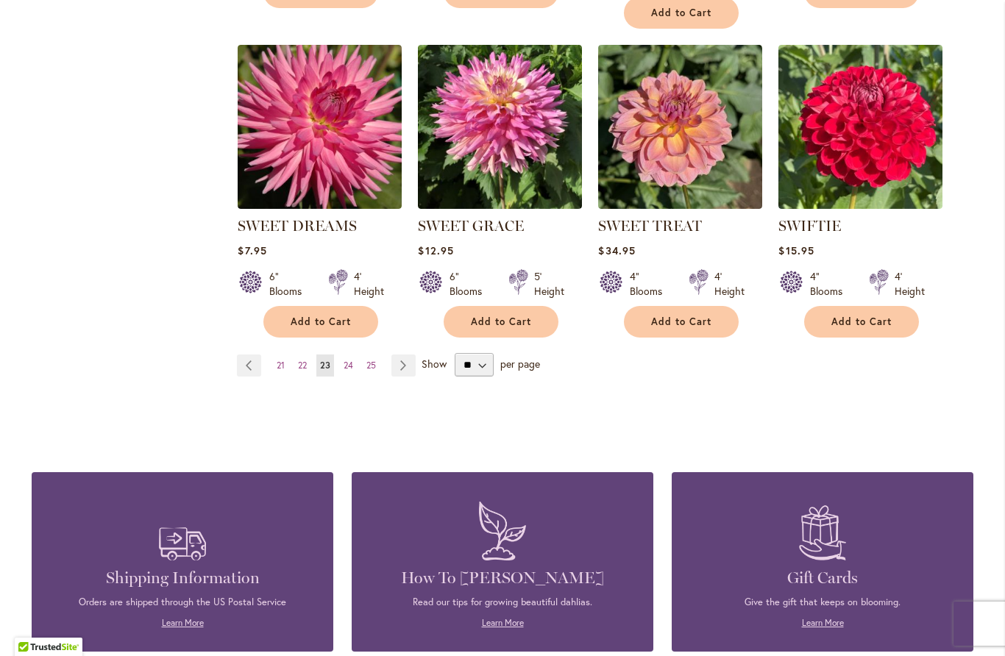
scroll to position [1271, 0]
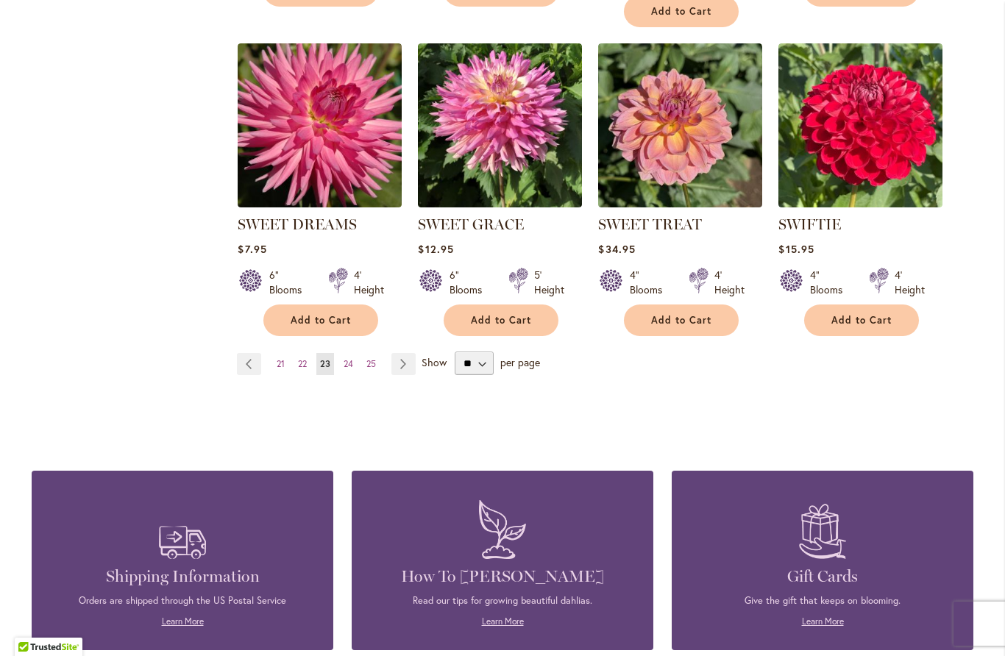
click at [352, 366] on span "24" at bounding box center [349, 363] width 10 height 11
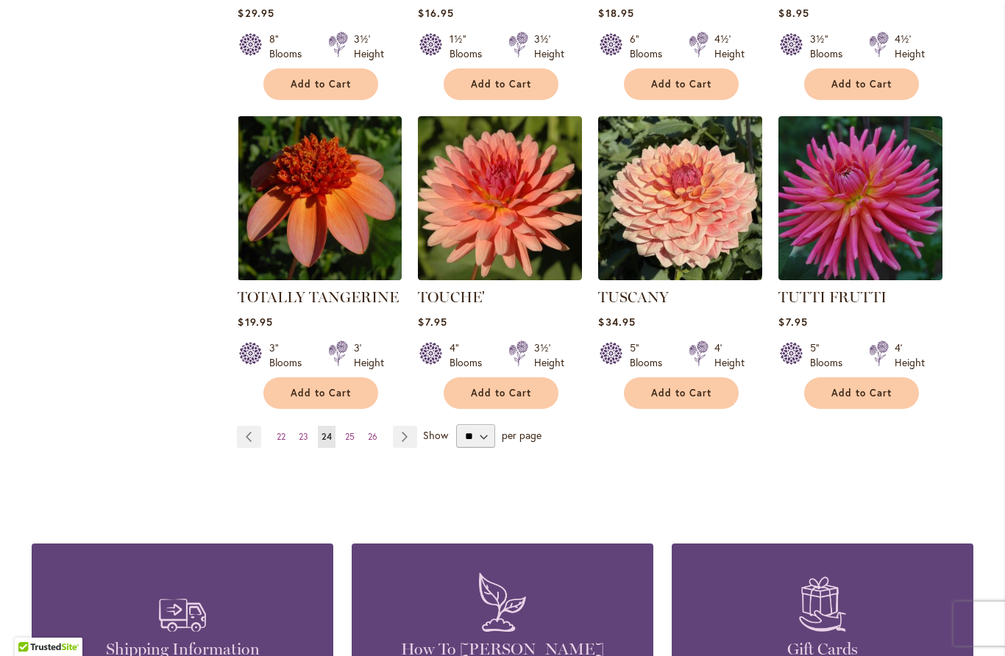
scroll to position [1198, 0]
click at [356, 426] on link "Page 25" at bounding box center [349, 437] width 17 height 22
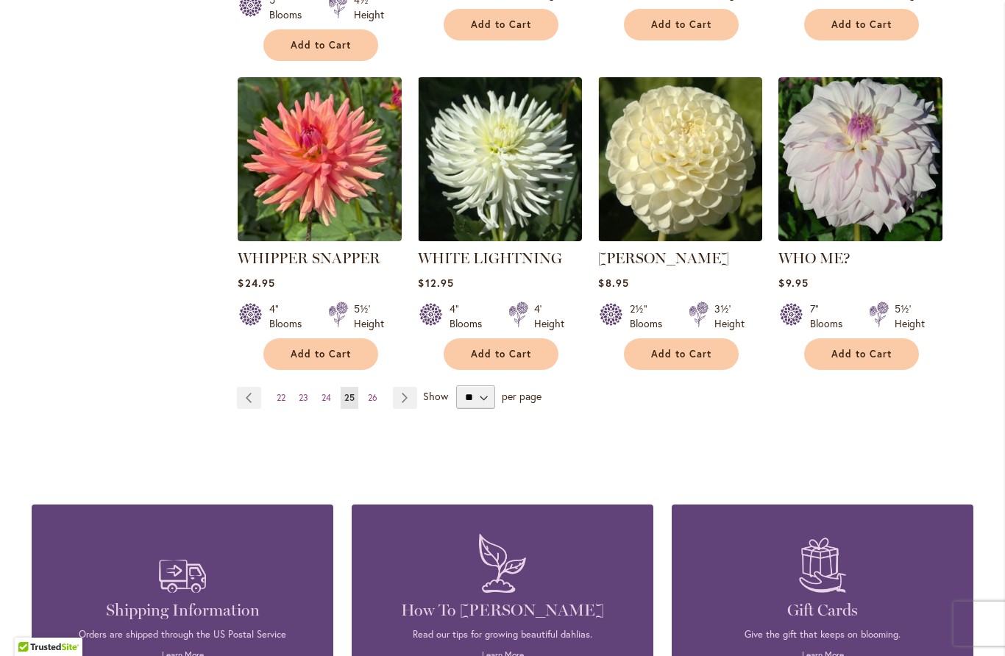
scroll to position [1239, 0]
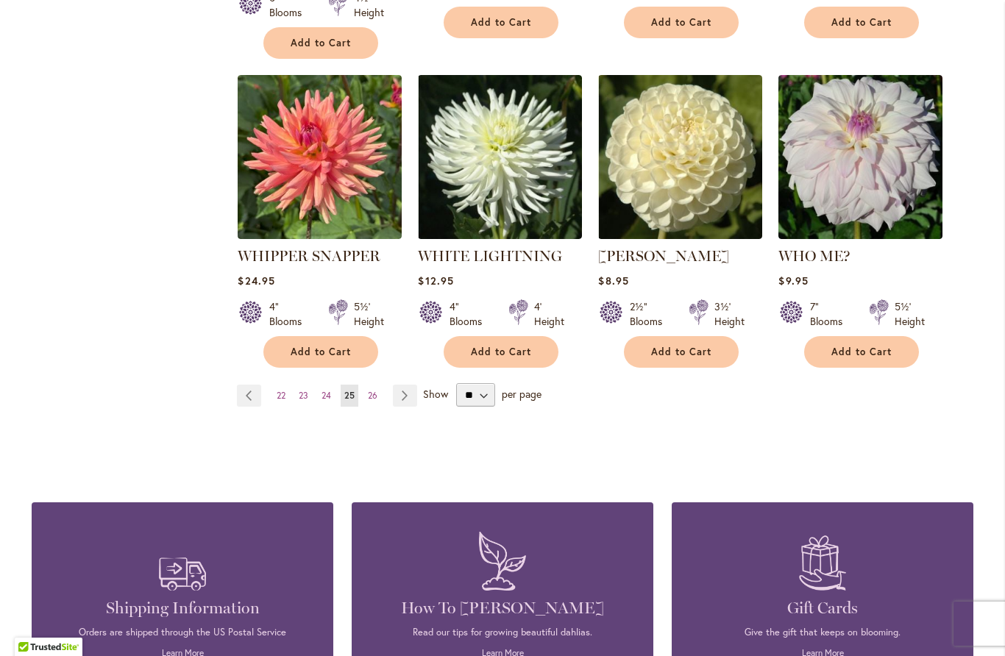
click at [377, 390] on span "26" at bounding box center [373, 395] width 10 height 11
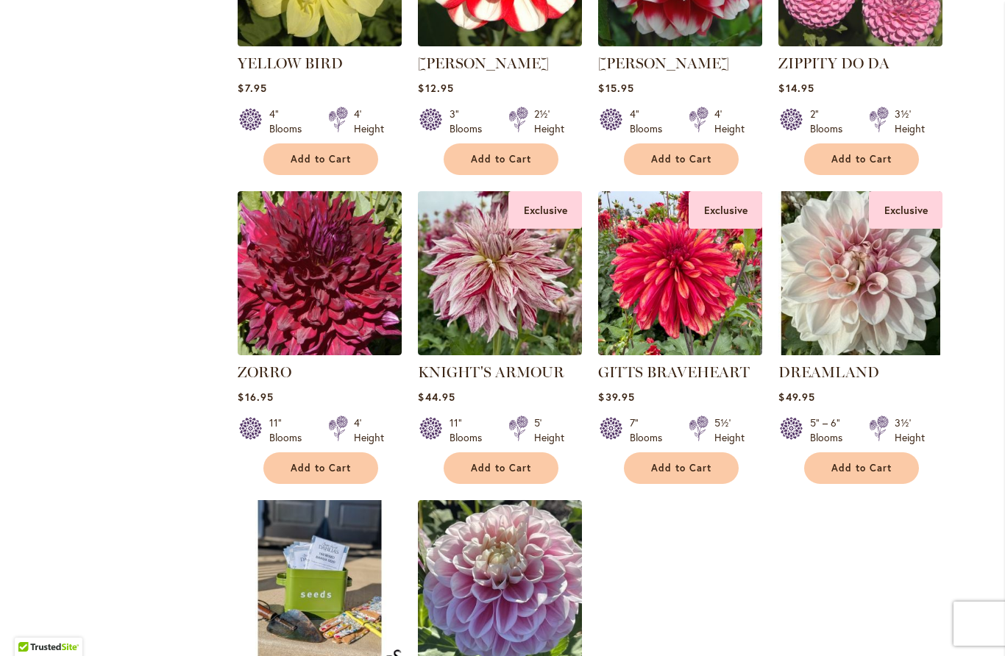
scroll to position [799, 0]
